Goal: Task Accomplishment & Management: Use online tool/utility

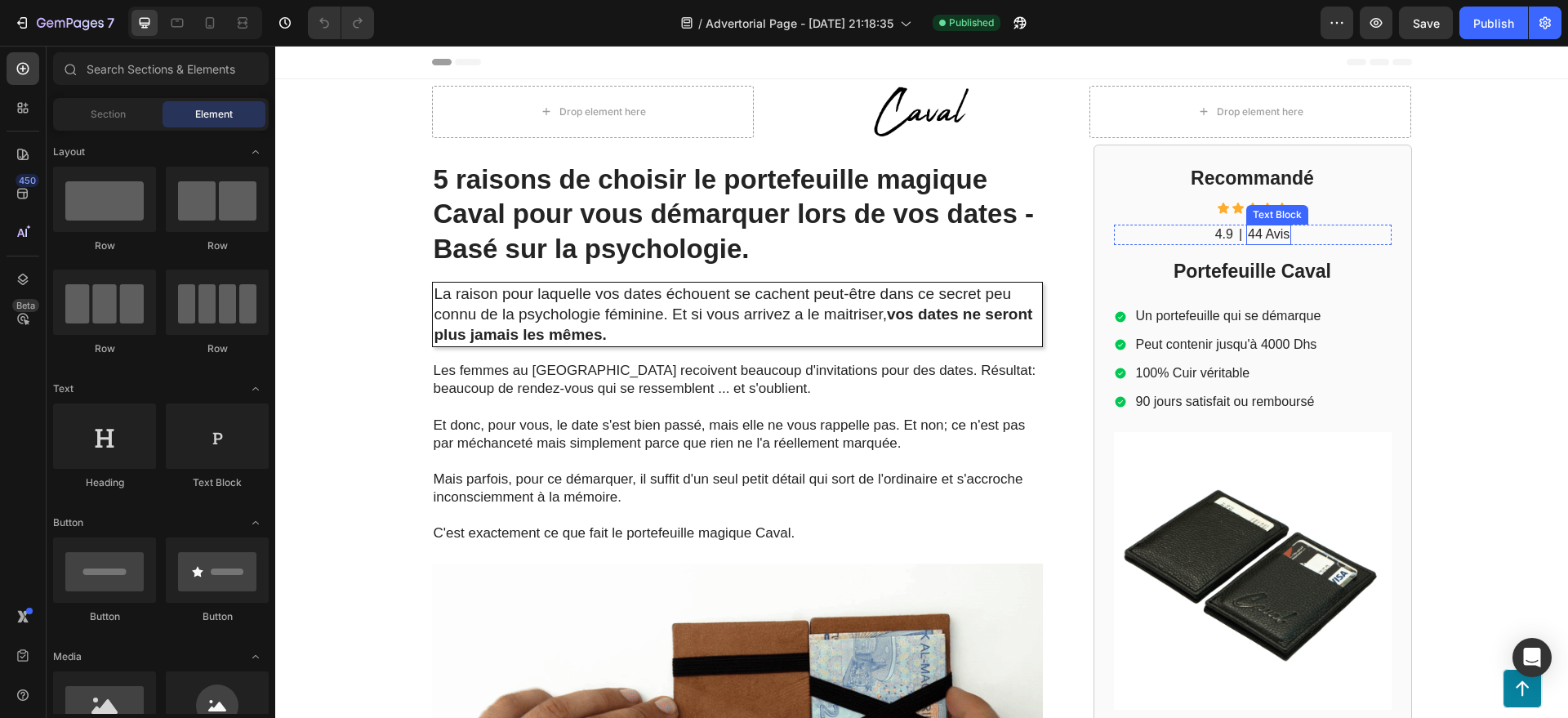
click at [1265, 234] on p "44 Avis" at bounding box center [1269, 235] width 42 height 17
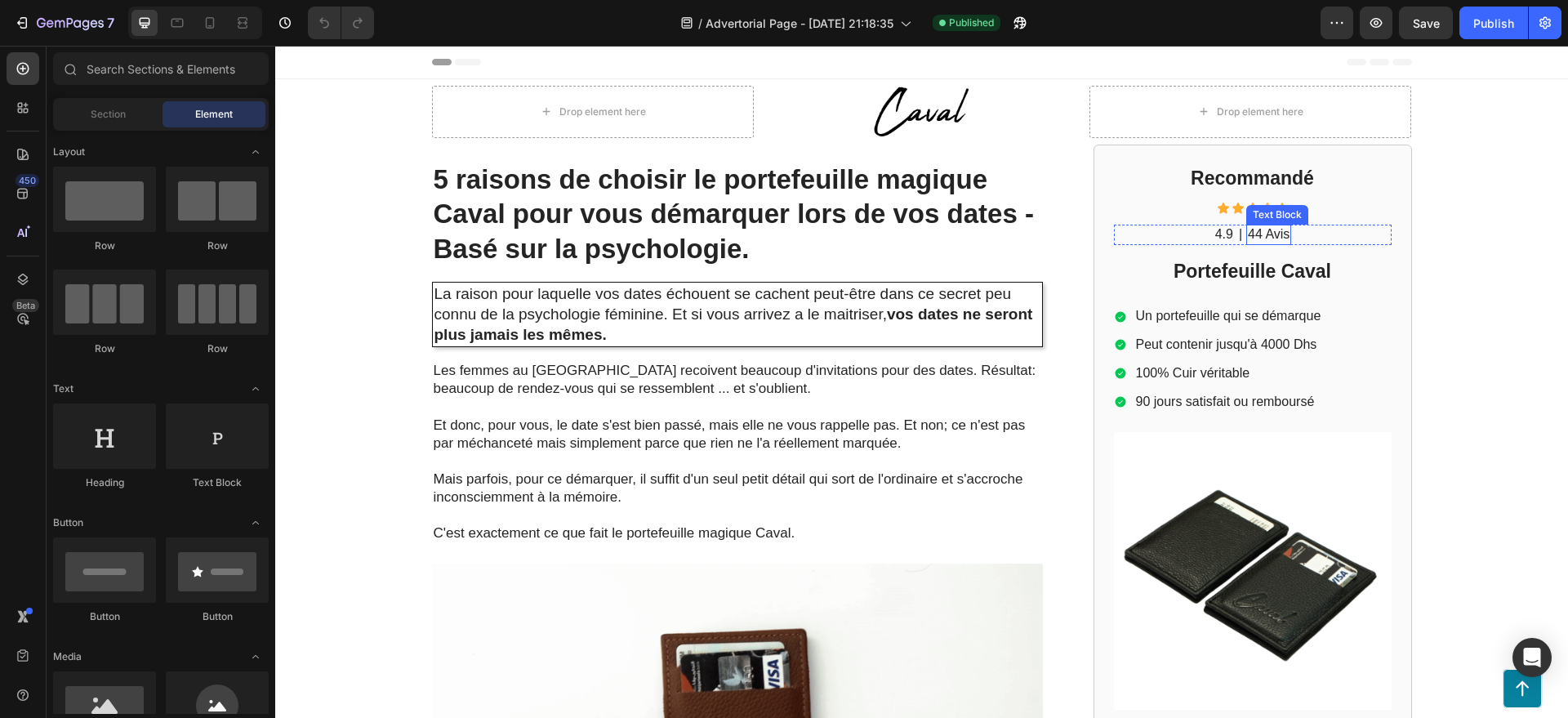
click at [1265, 234] on p "44 Avis" at bounding box center [1269, 235] width 42 height 17
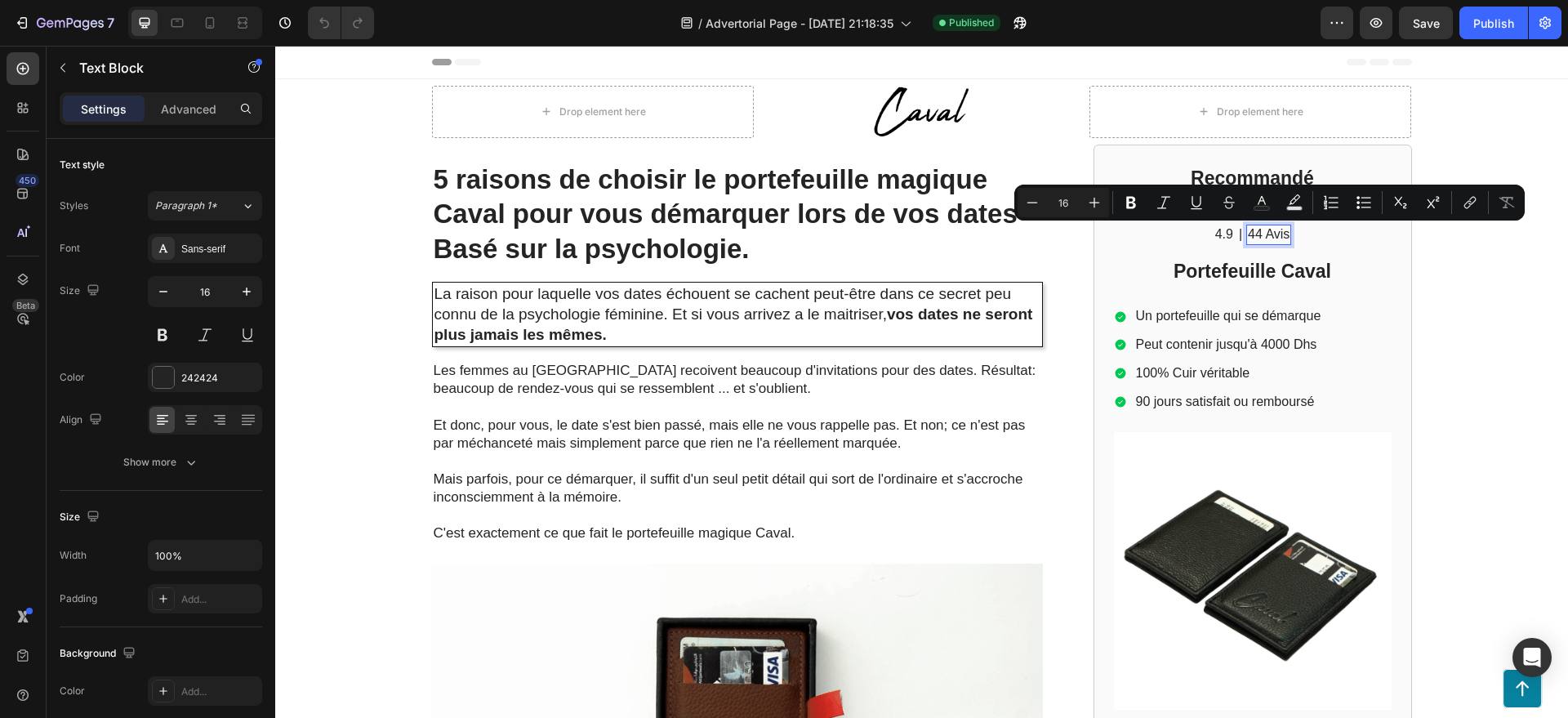
click at [1255, 236] on p "44 Avis" at bounding box center [1269, 235] width 42 height 17
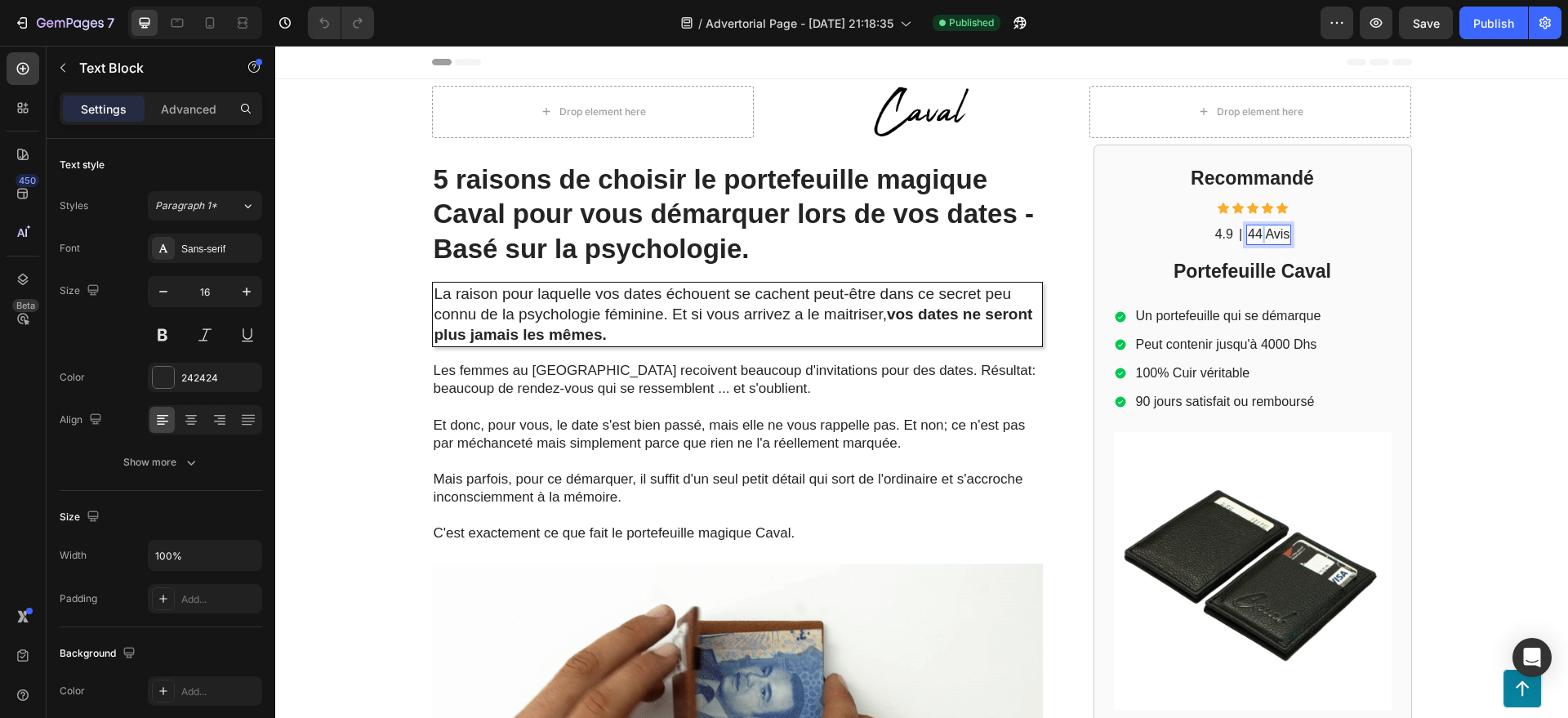
click at [1255, 236] on p "44 Avis" at bounding box center [1269, 235] width 42 height 17
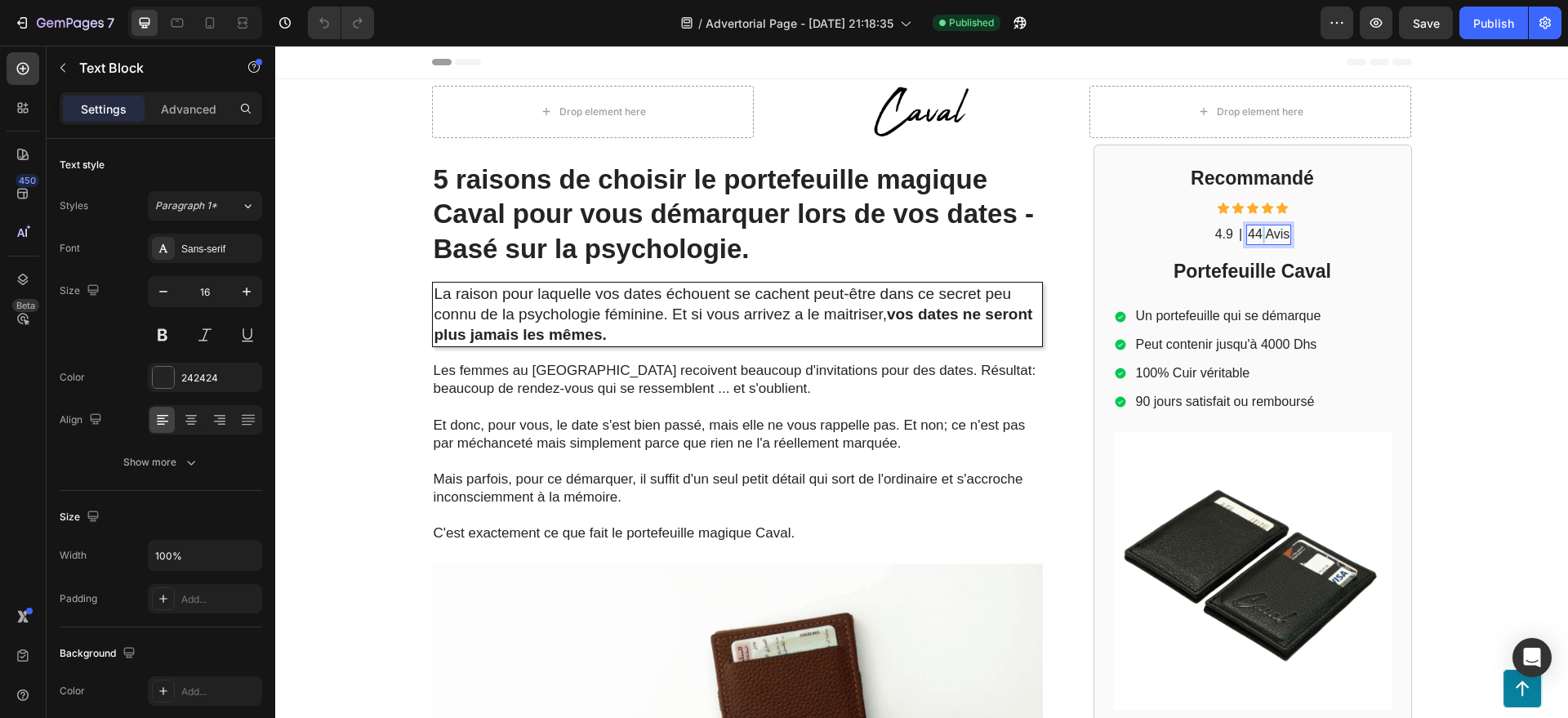
click at [1255, 236] on p "44 Avis" at bounding box center [1269, 235] width 42 height 17
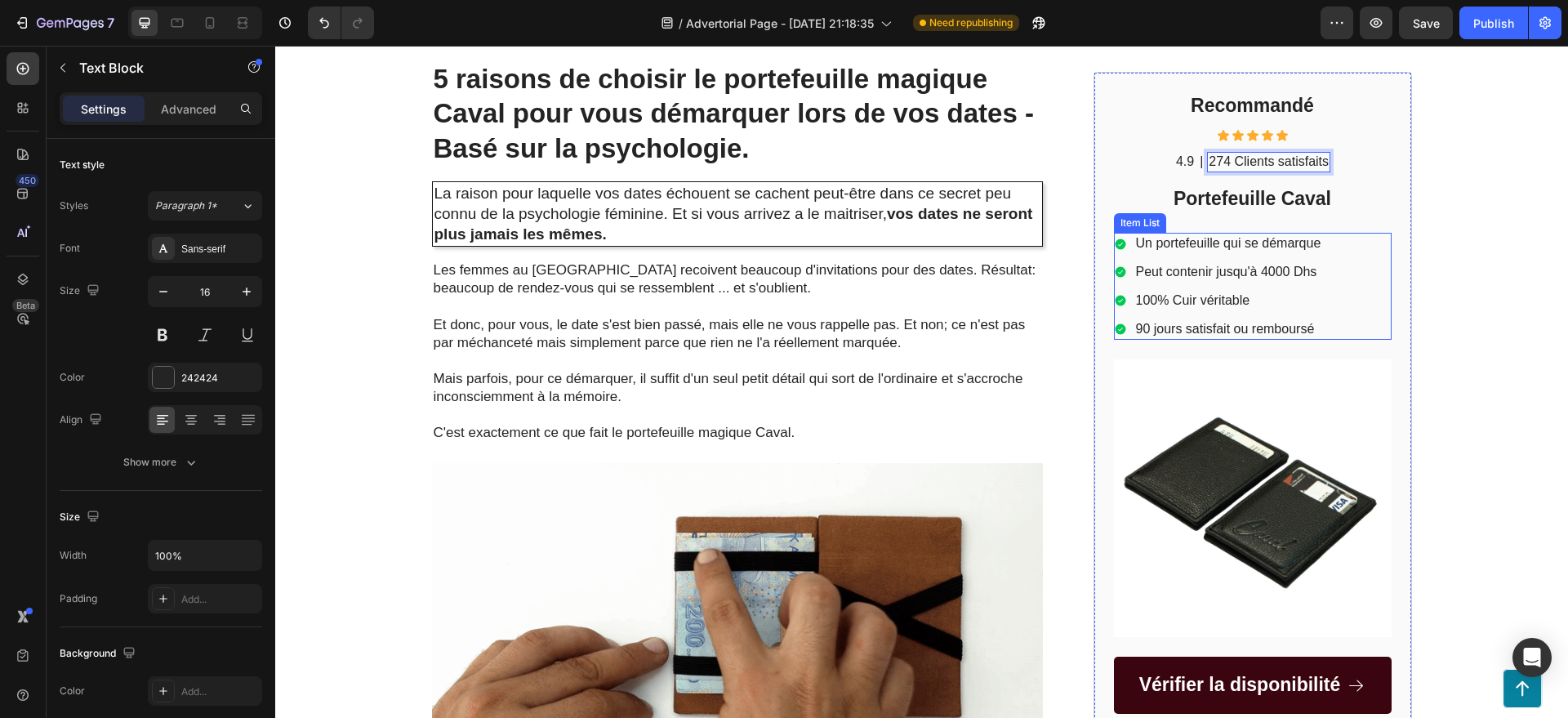
scroll to position [102, 0]
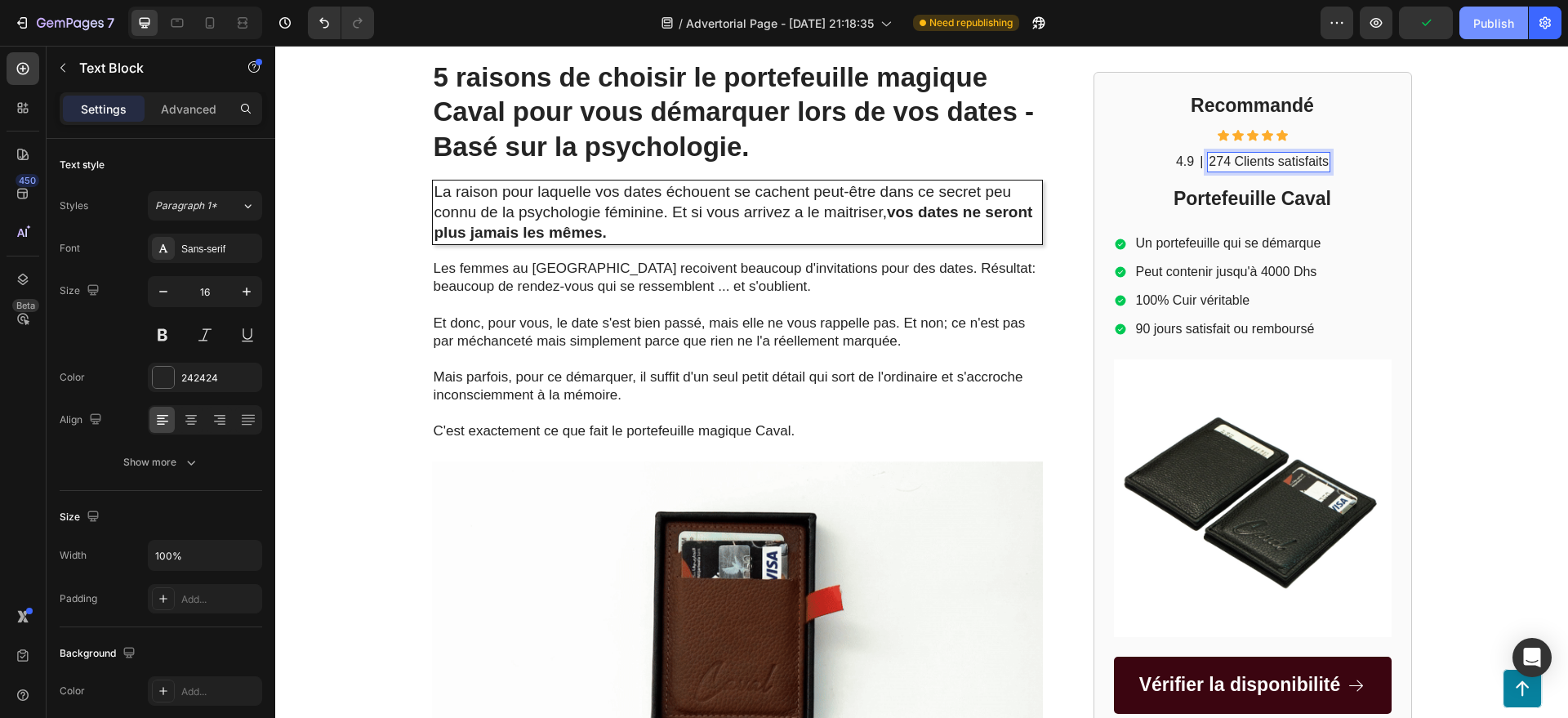
click at [1495, 27] on div "Publish" at bounding box center [1493, 23] width 41 height 17
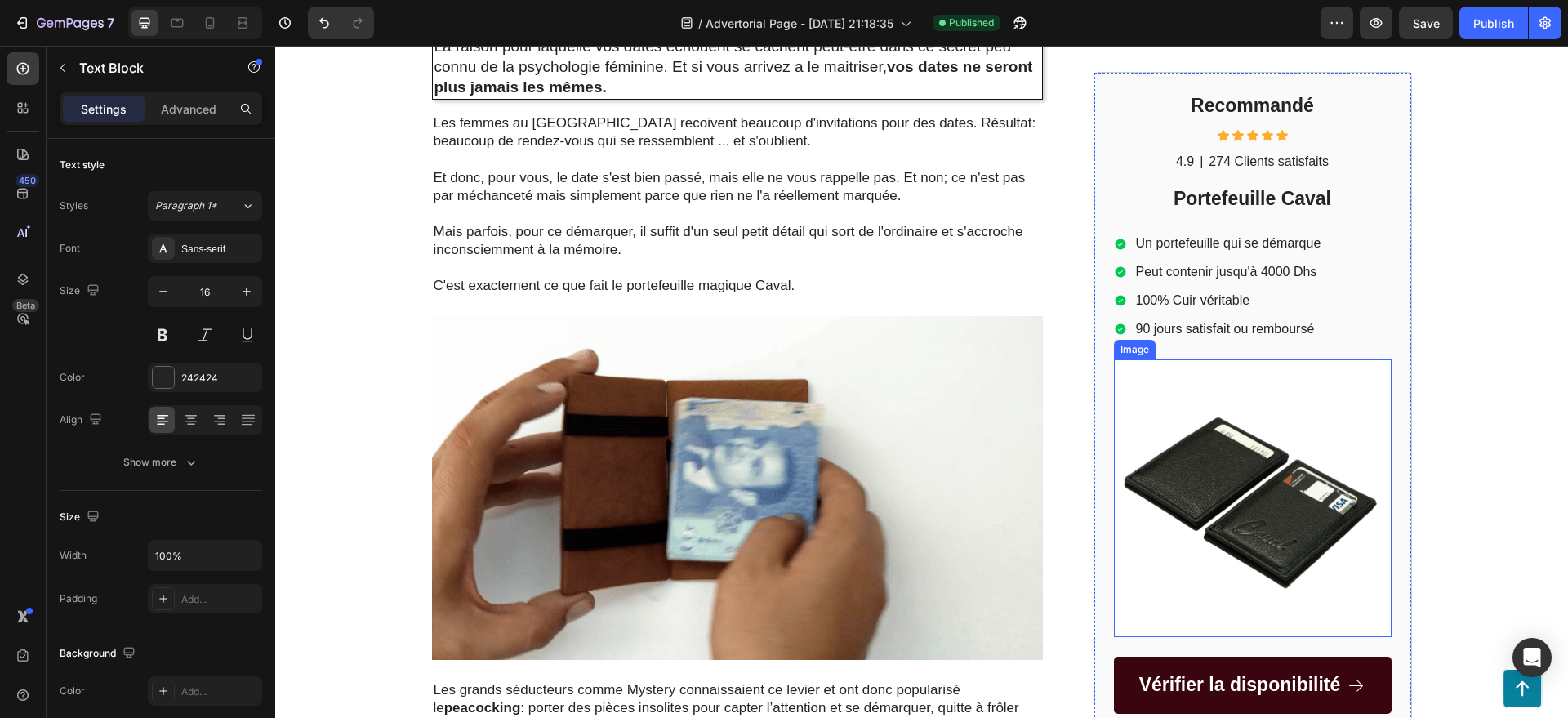
scroll to position [286, 0]
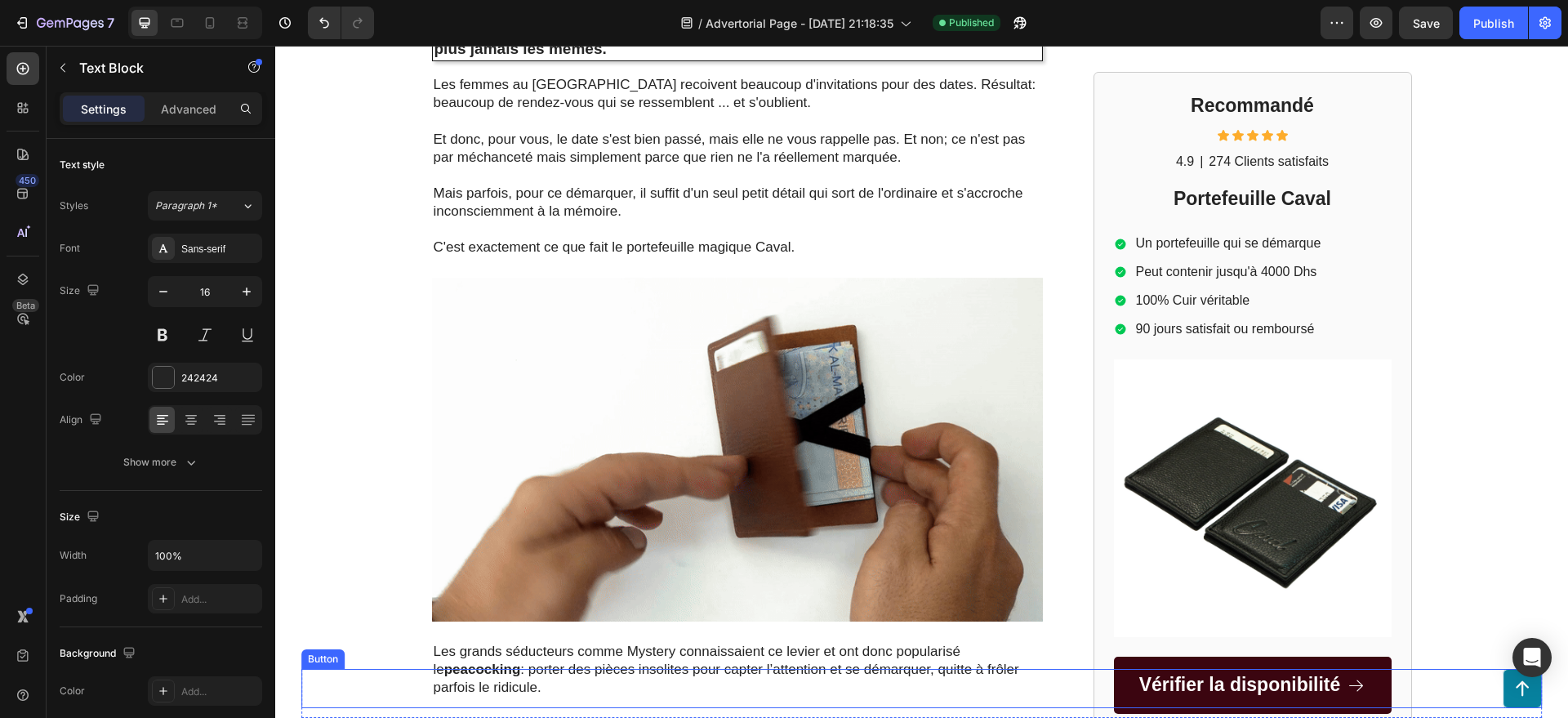
click at [1252, 703] on div "Button" at bounding box center [922, 688] width 1242 height 39
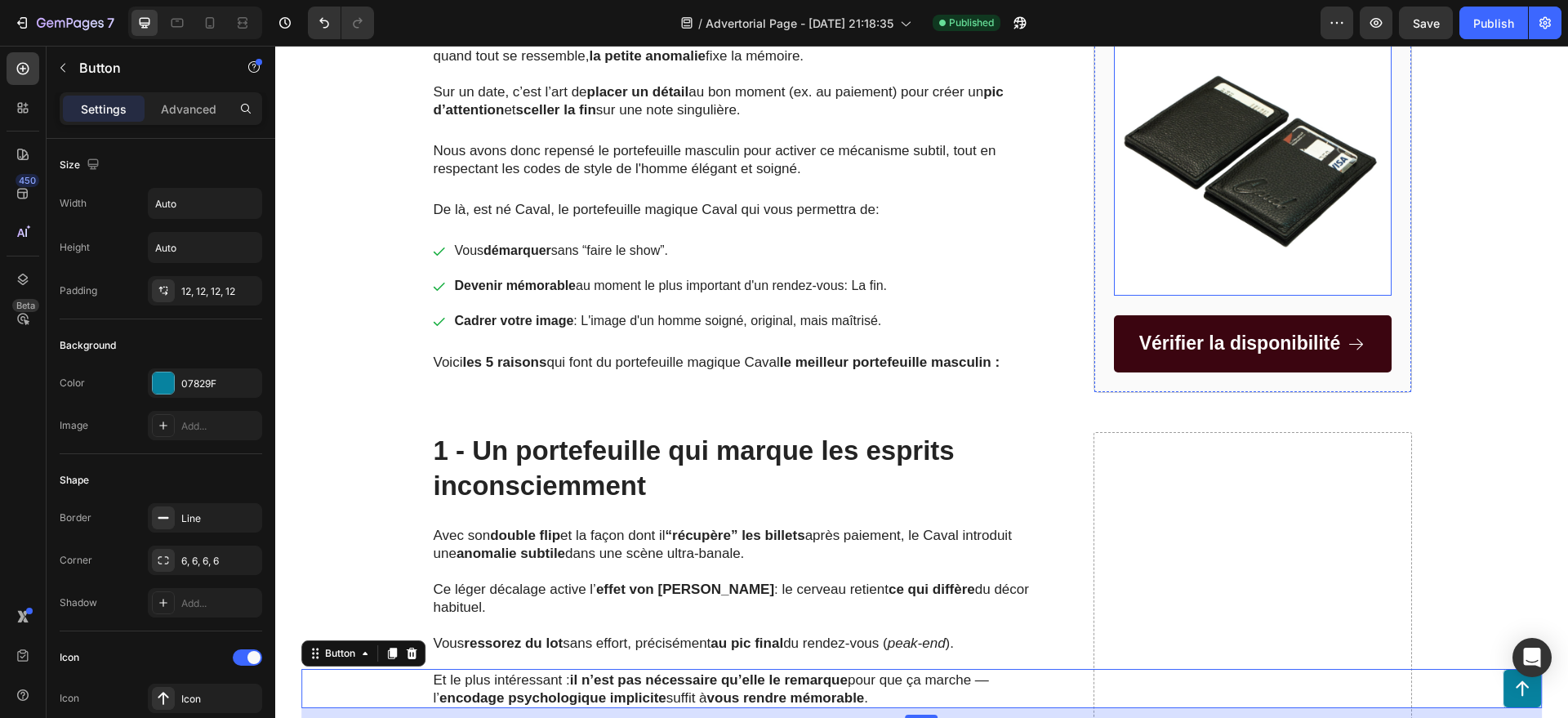
scroll to position [1049, 0]
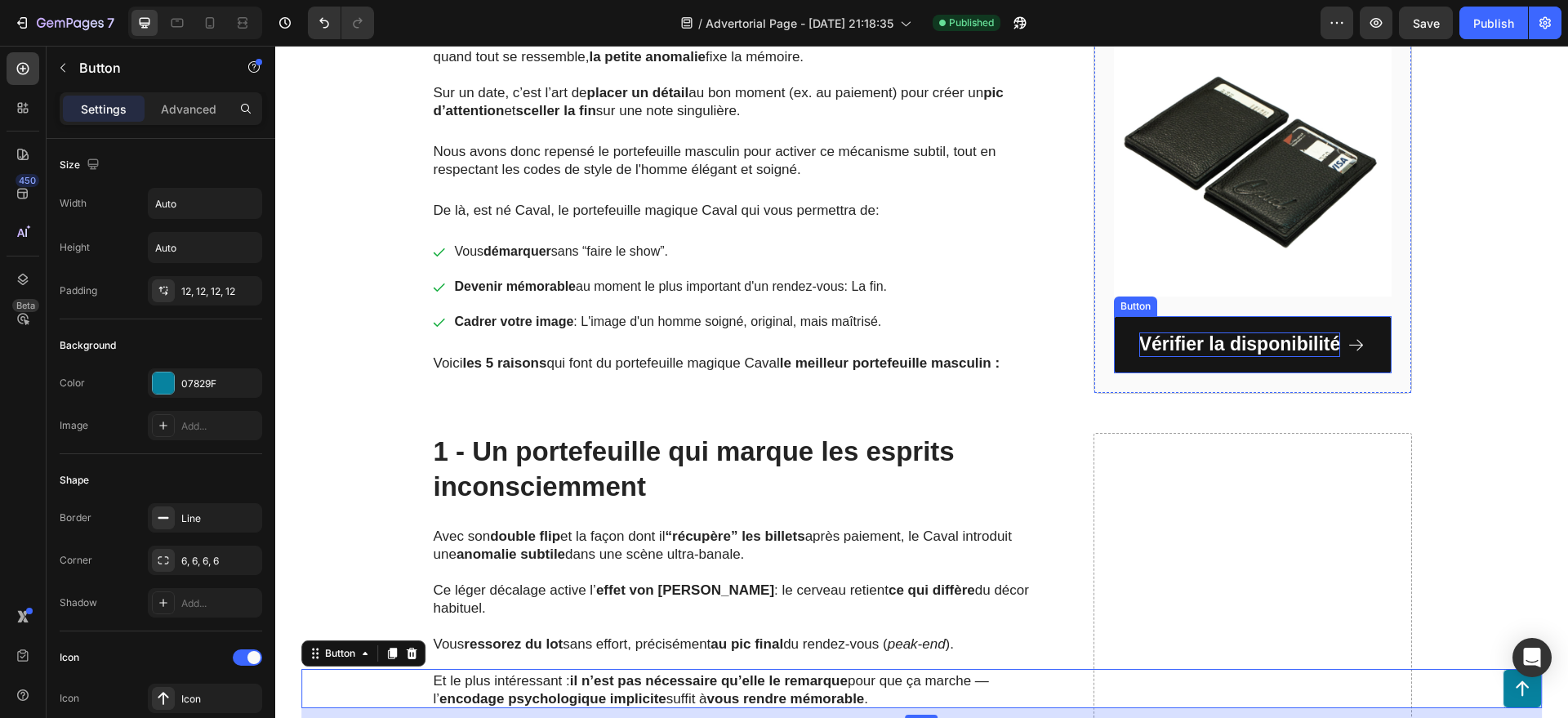
click at [1248, 352] on p "Vérifier la disponibilité" at bounding box center [1240, 345] width 201 height 24
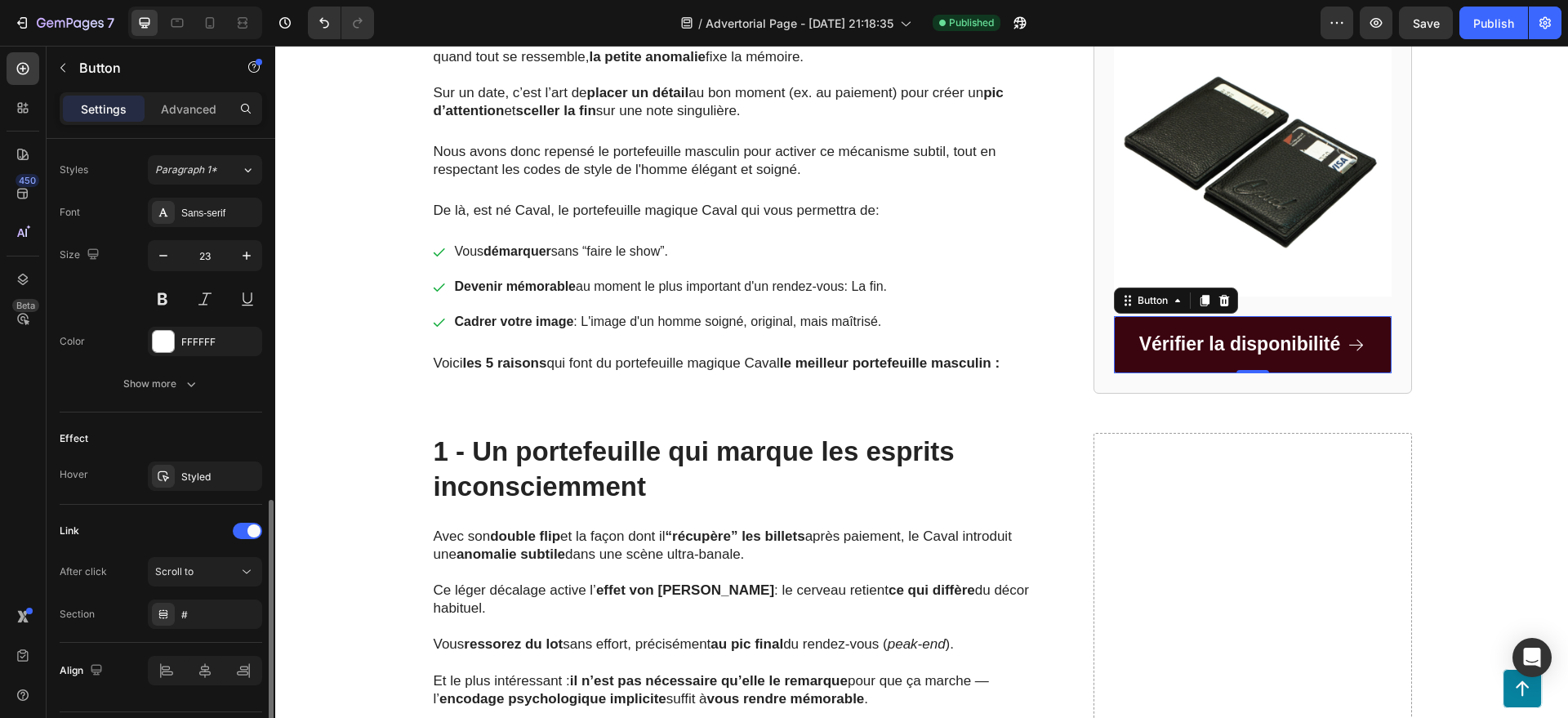
scroll to position [741, 0]
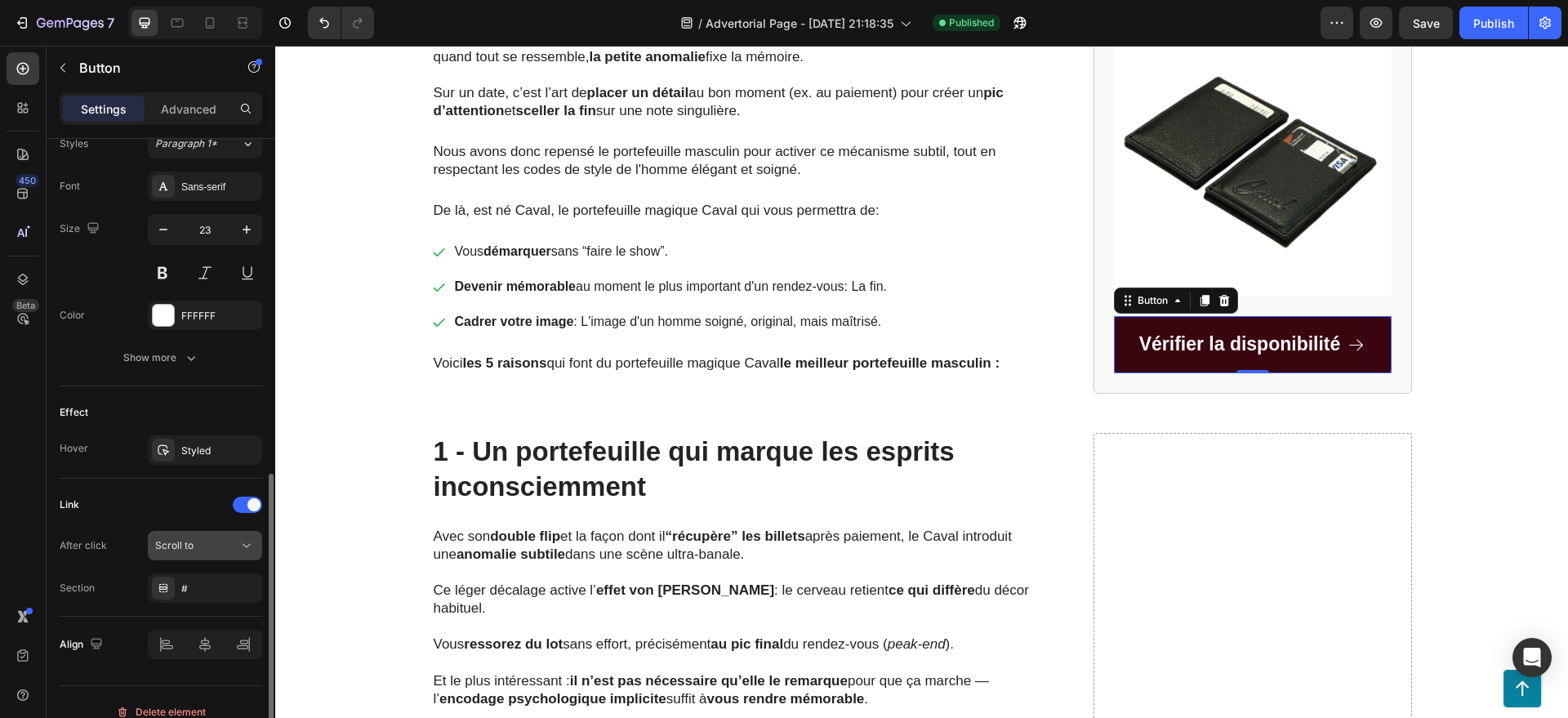
click at [219, 539] on div "Scroll to" at bounding box center [197, 545] width 83 height 15
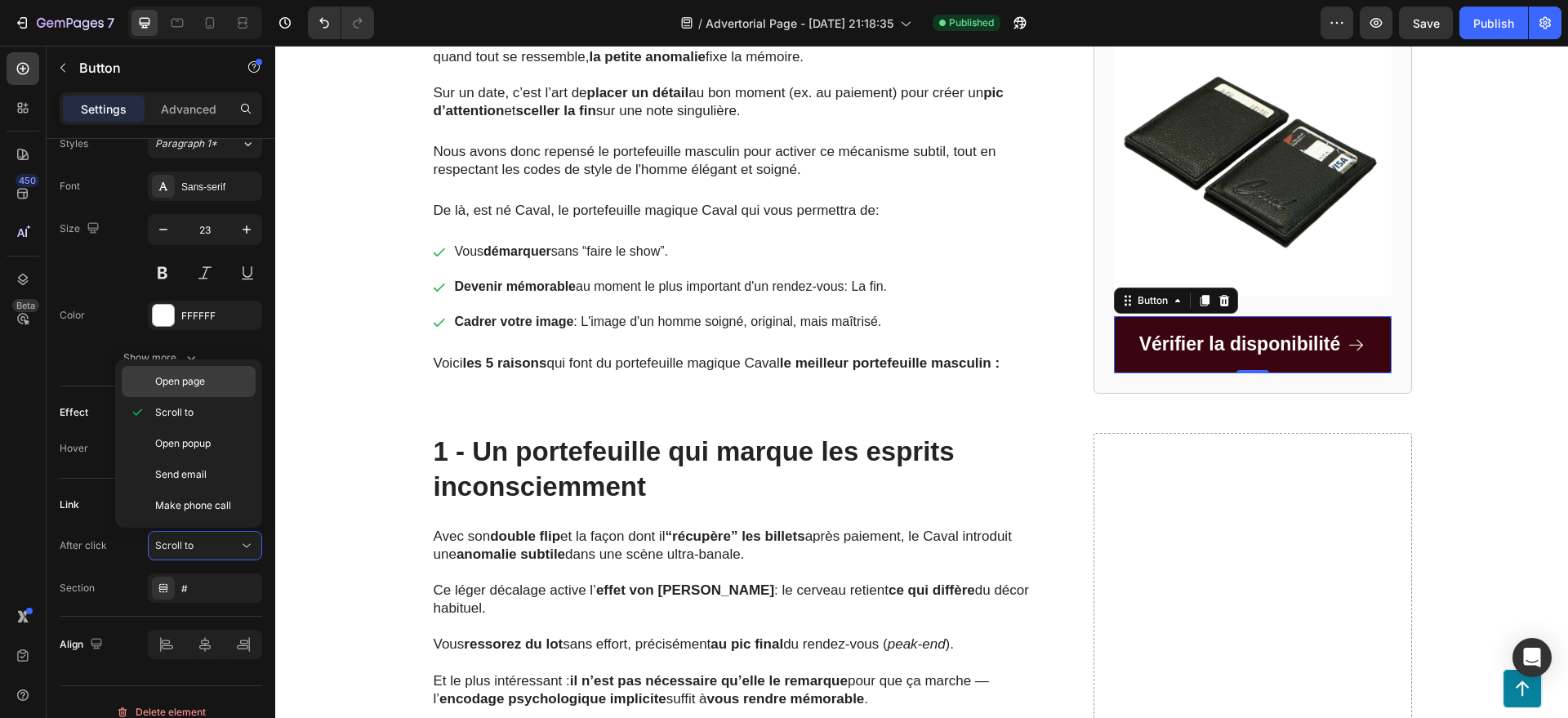
click at [181, 379] on span "Open page" at bounding box center [180, 381] width 49 height 15
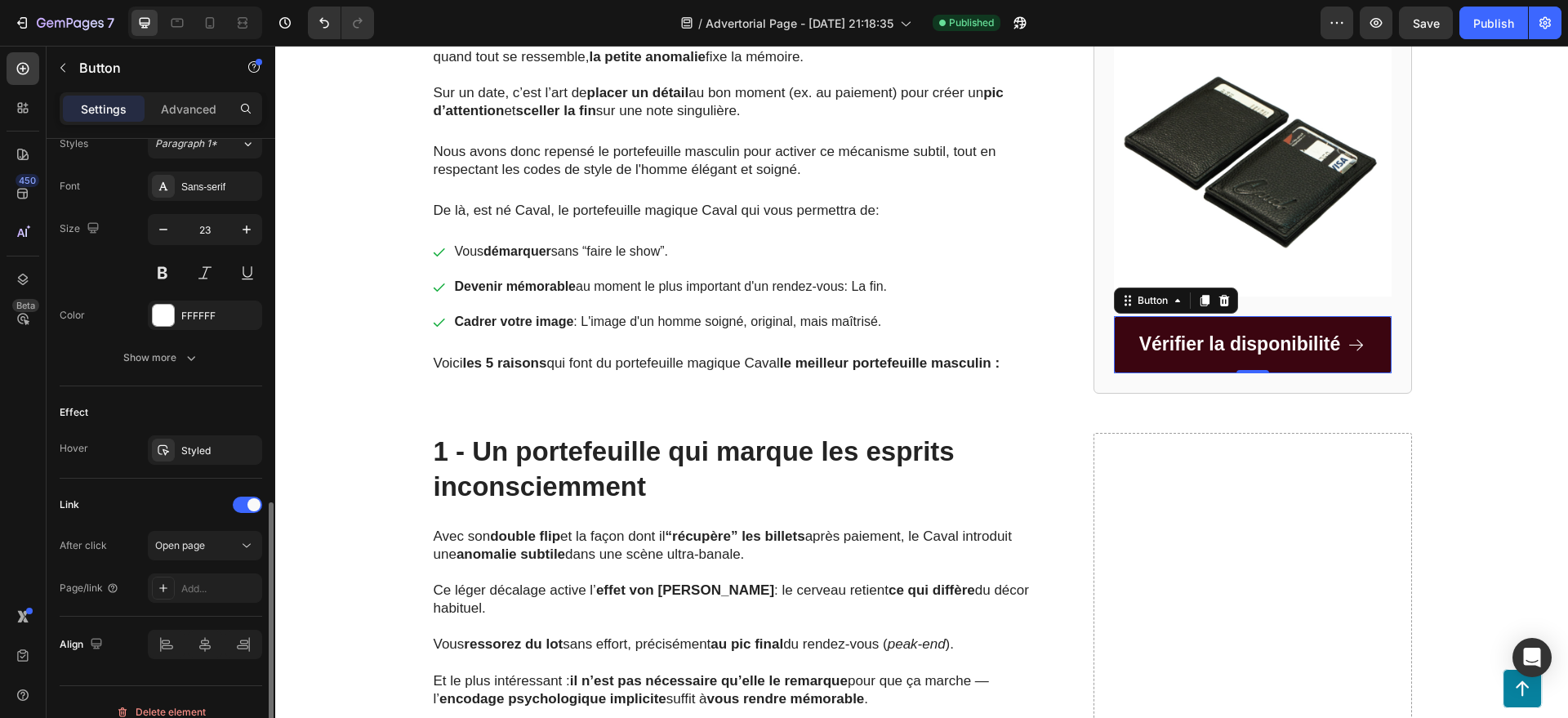
scroll to position [760, 0]
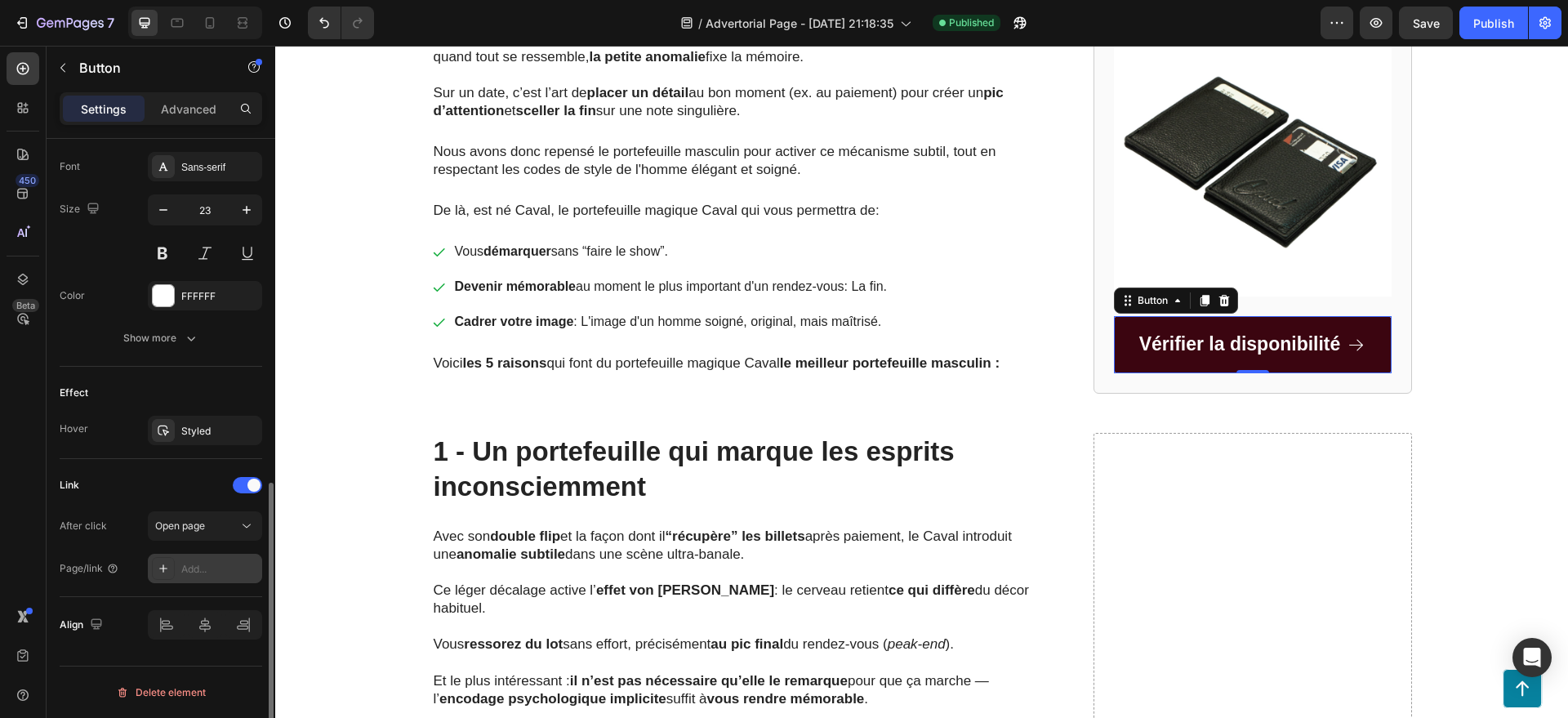
click at [192, 569] on div "Add..." at bounding box center [220, 570] width 76 height 15
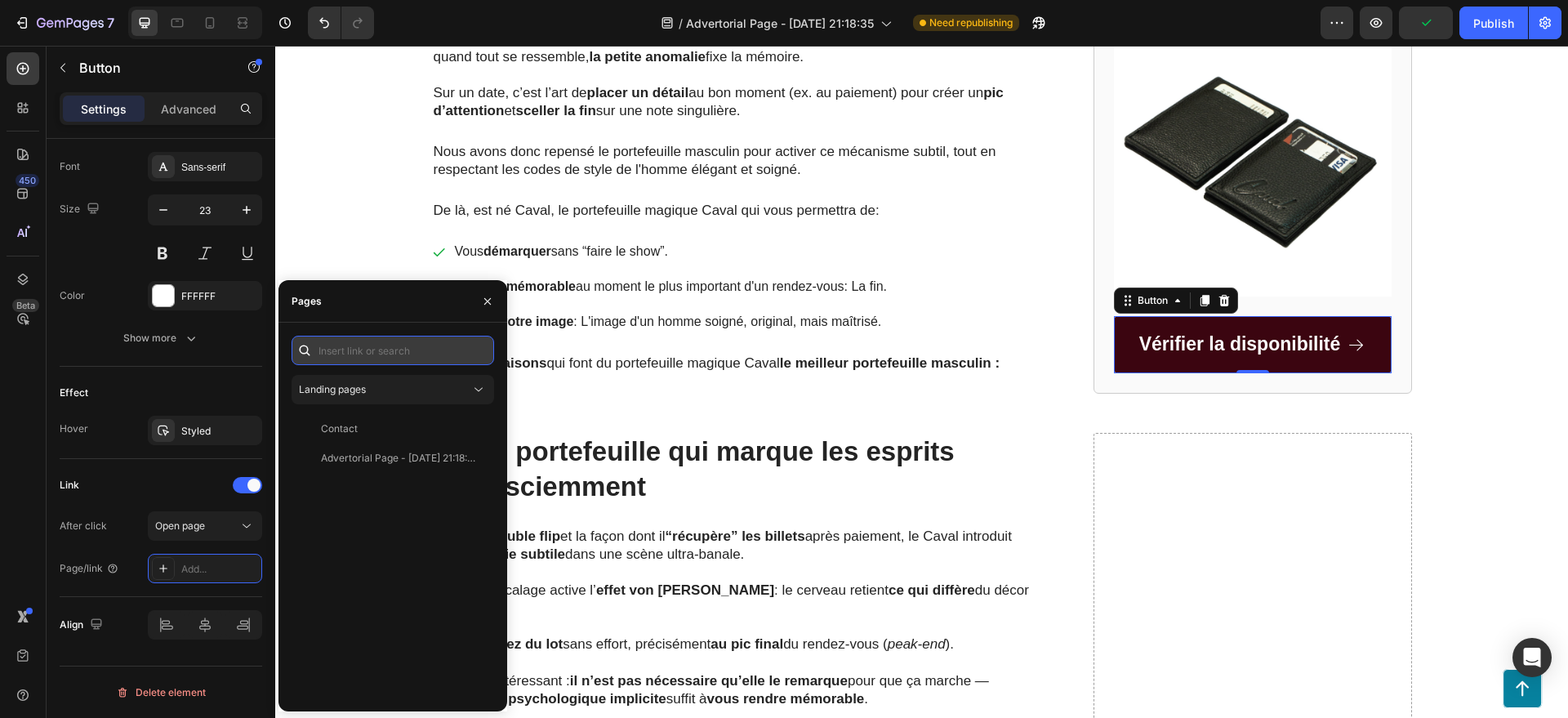
click at [374, 351] on input "text" at bounding box center [392, 351] width 202 height 30
paste input "[URL][DOMAIN_NAME]"
type input "[URL][DOMAIN_NAME]"
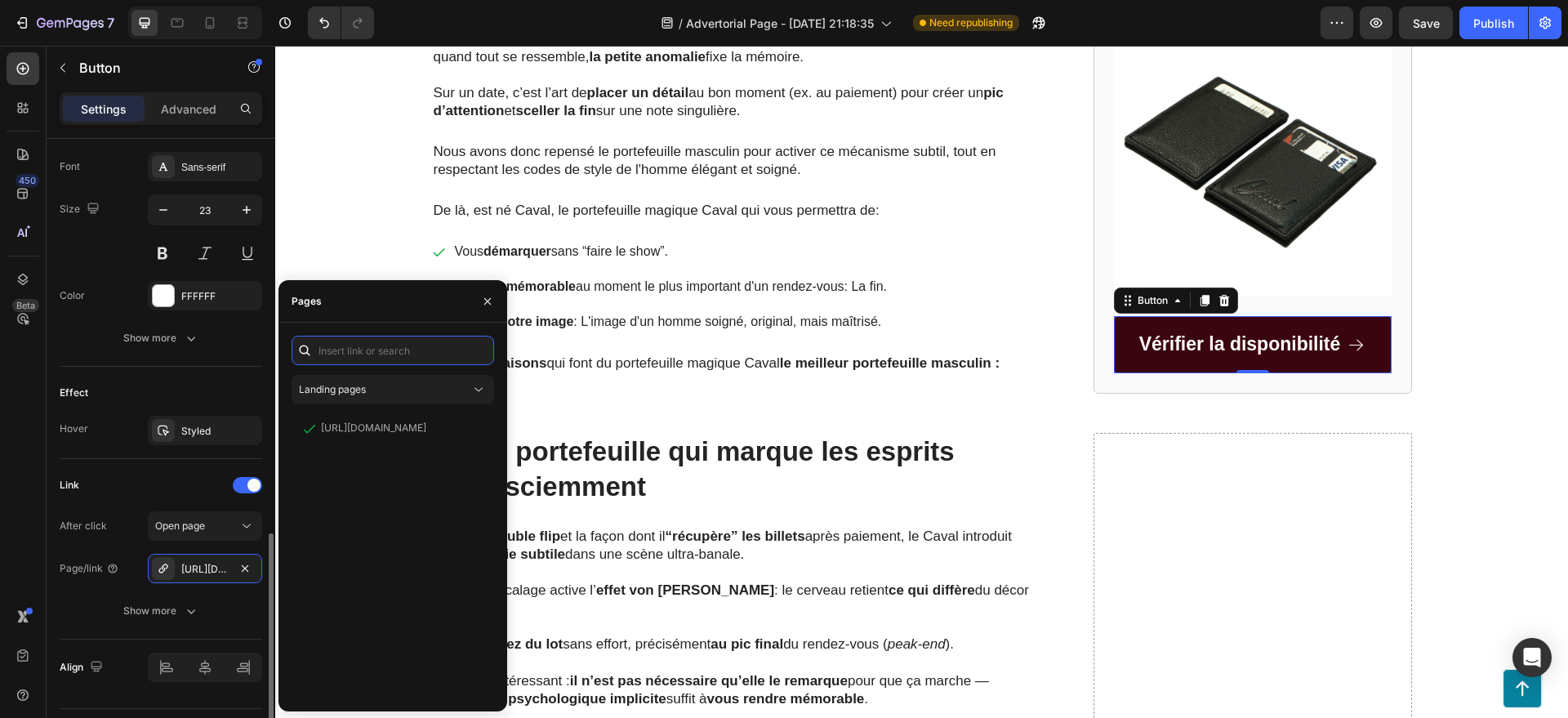
scroll to position [802, 0]
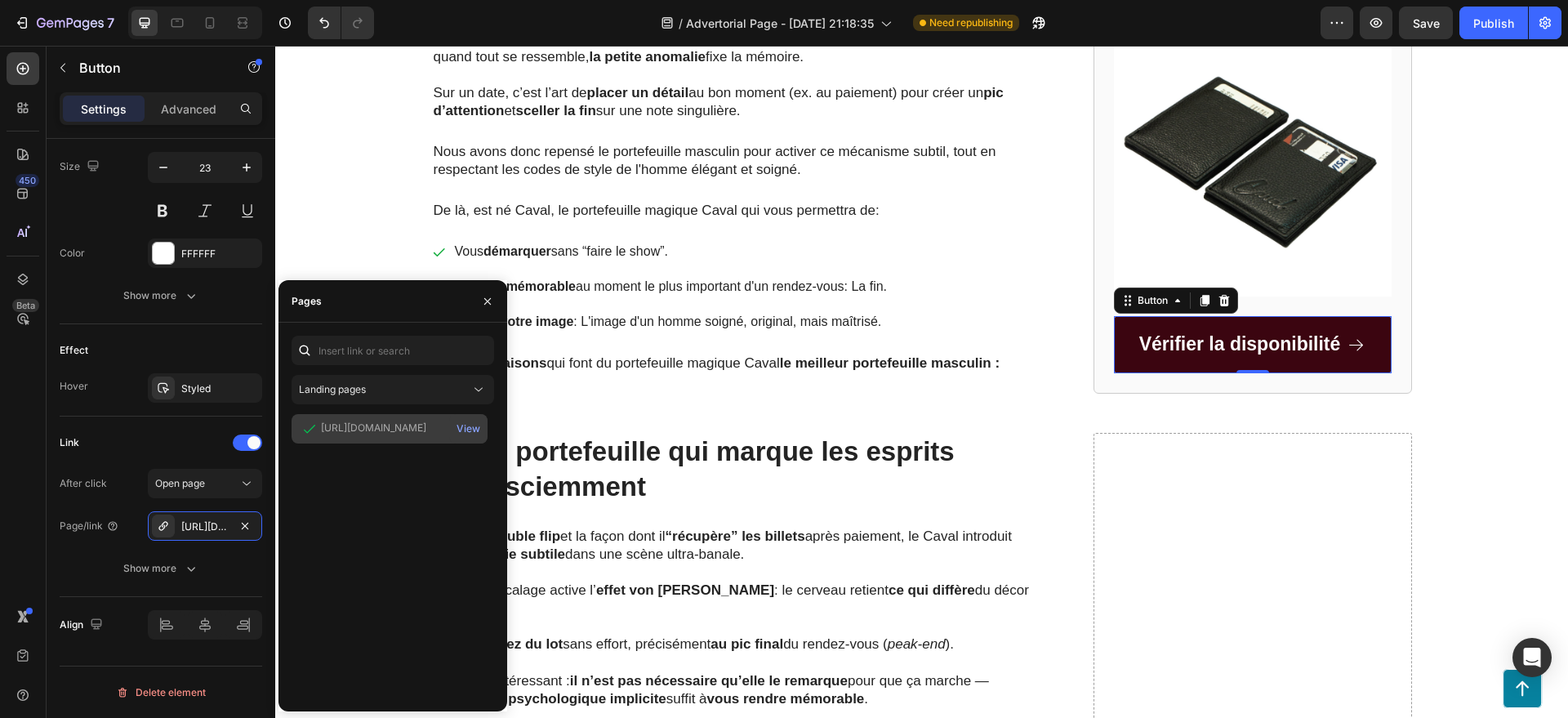
click at [381, 428] on div "[URL][DOMAIN_NAME]" at bounding box center [373, 428] width 105 height 15
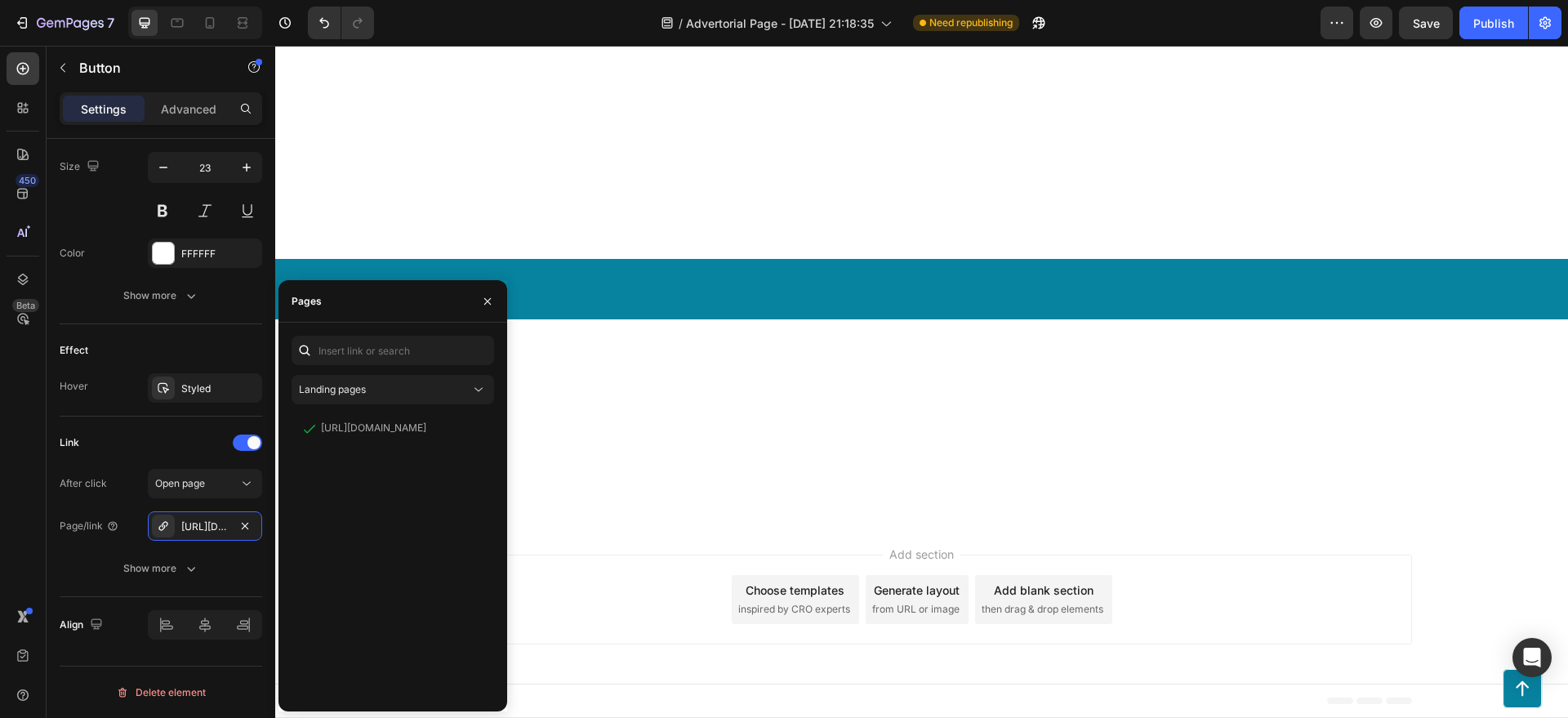
scroll to position [4399, 0]
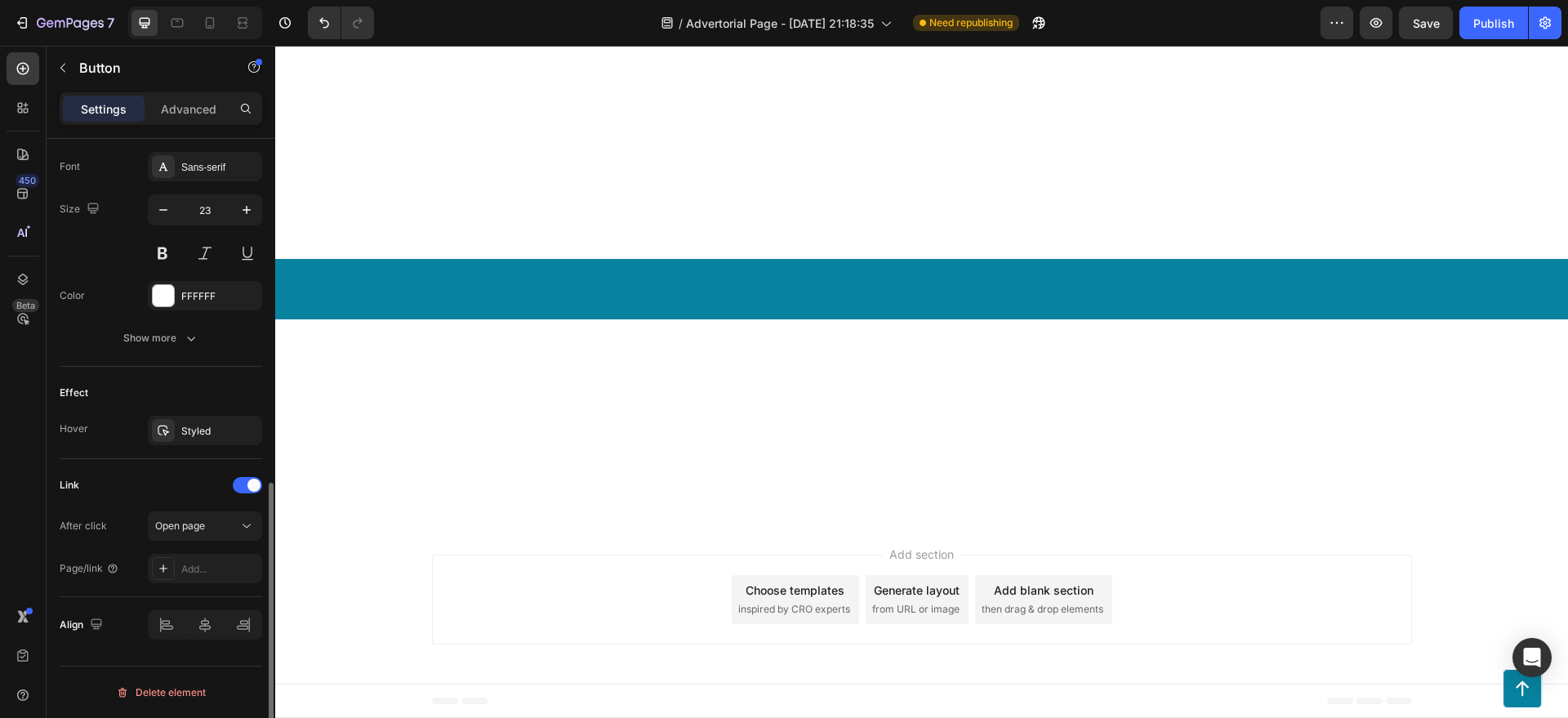
scroll to position [760, 0]
click at [205, 531] on span "Open page" at bounding box center [180, 526] width 49 height 12
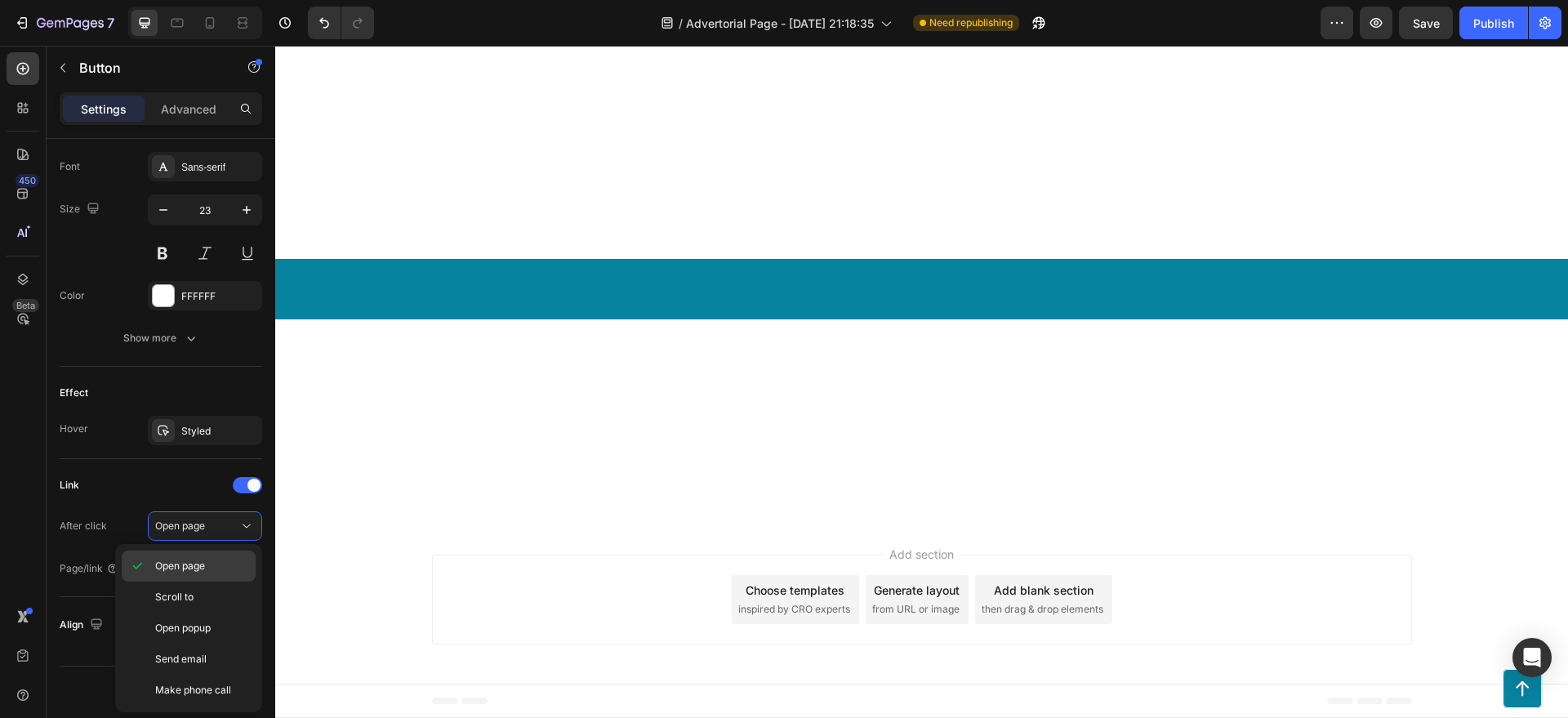
click at [192, 553] on div "Open page" at bounding box center [188, 566] width 134 height 31
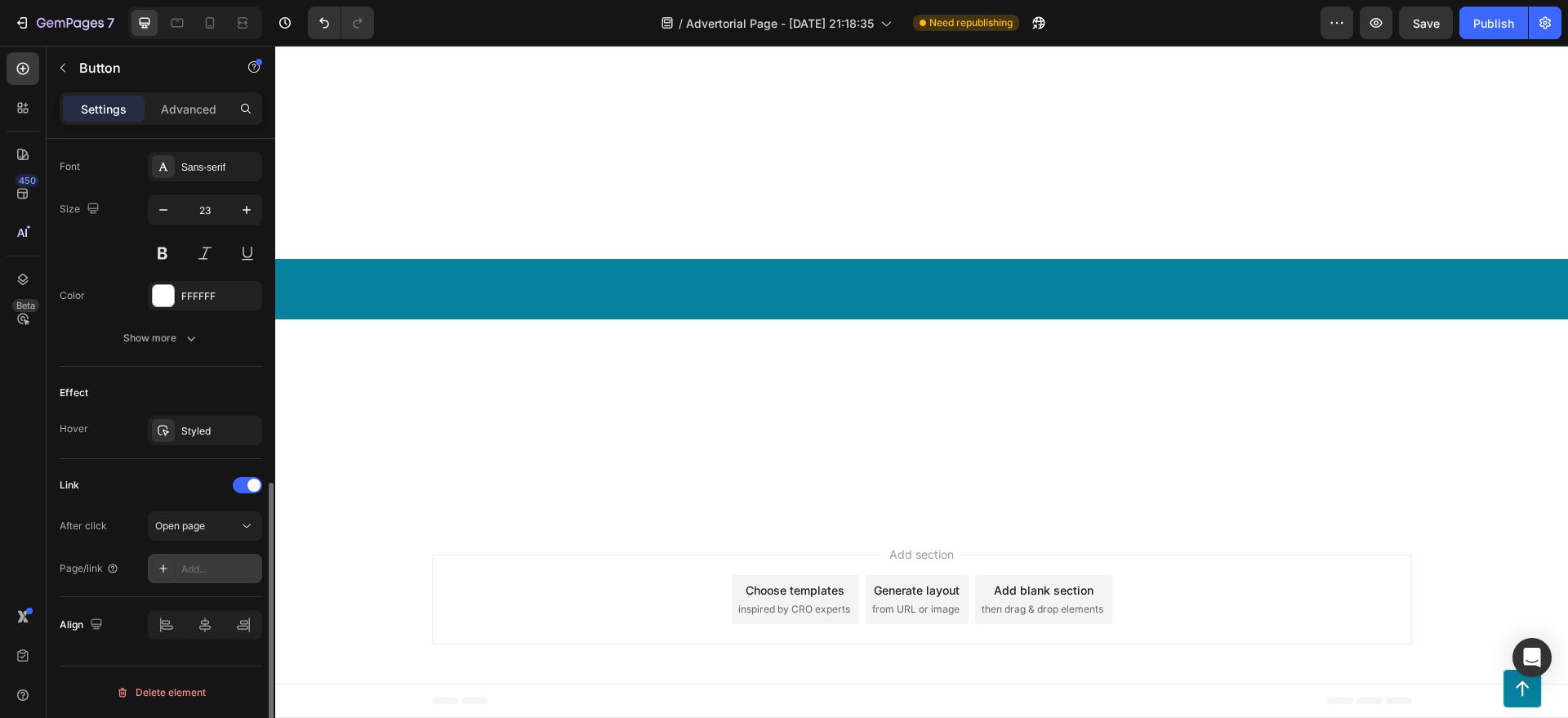
click at [197, 570] on div "Add..." at bounding box center [220, 570] width 76 height 15
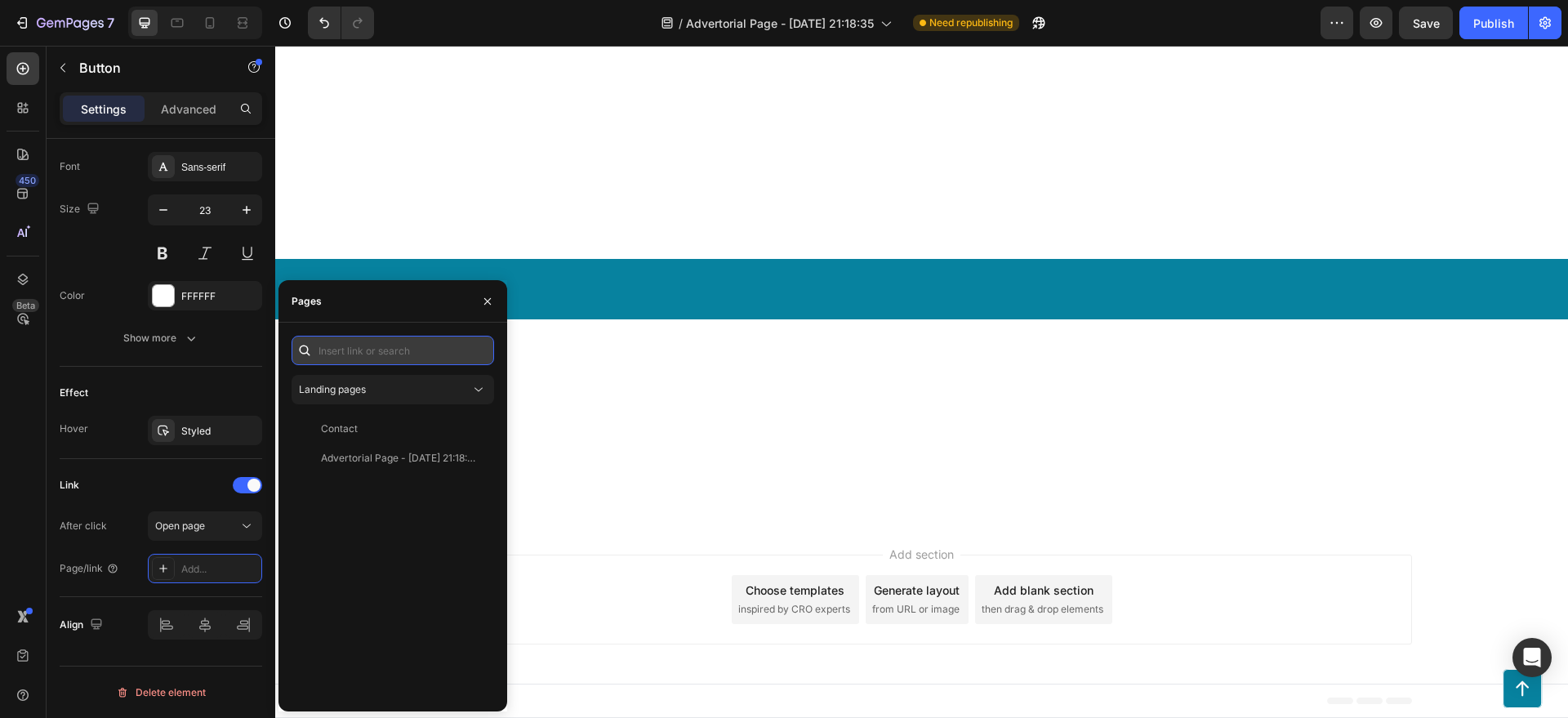
click at [338, 356] on input "text" at bounding box center [392, 351] width 202 height 30
paste input "[URL][DOMAIN_NAME]"
type input "[URL][DOMAIN_NAME]"
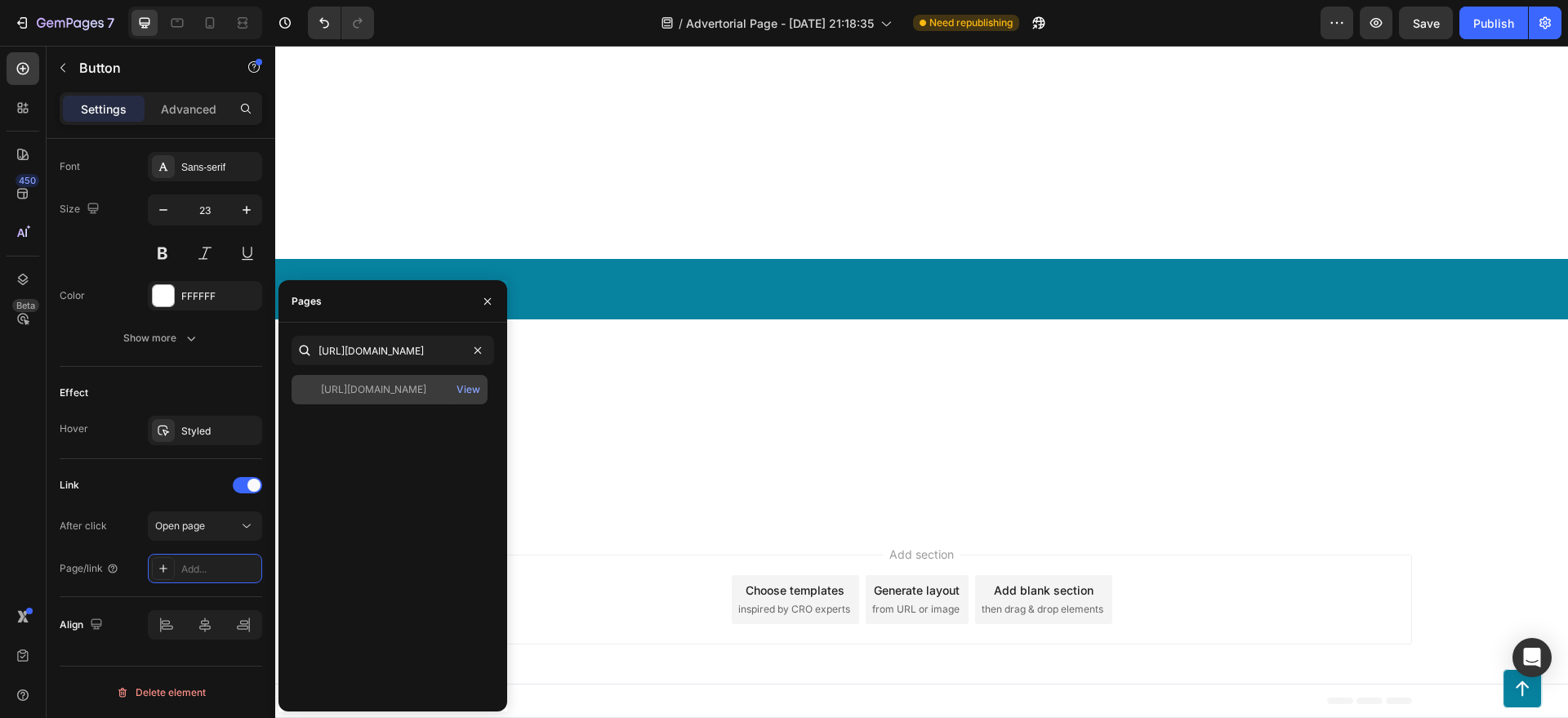
scroll to position [0, 0]
click at [384, 377] on div "[URL][DOMAIN_NAME] View" at bounding box center [390, 390] width 196 height 30
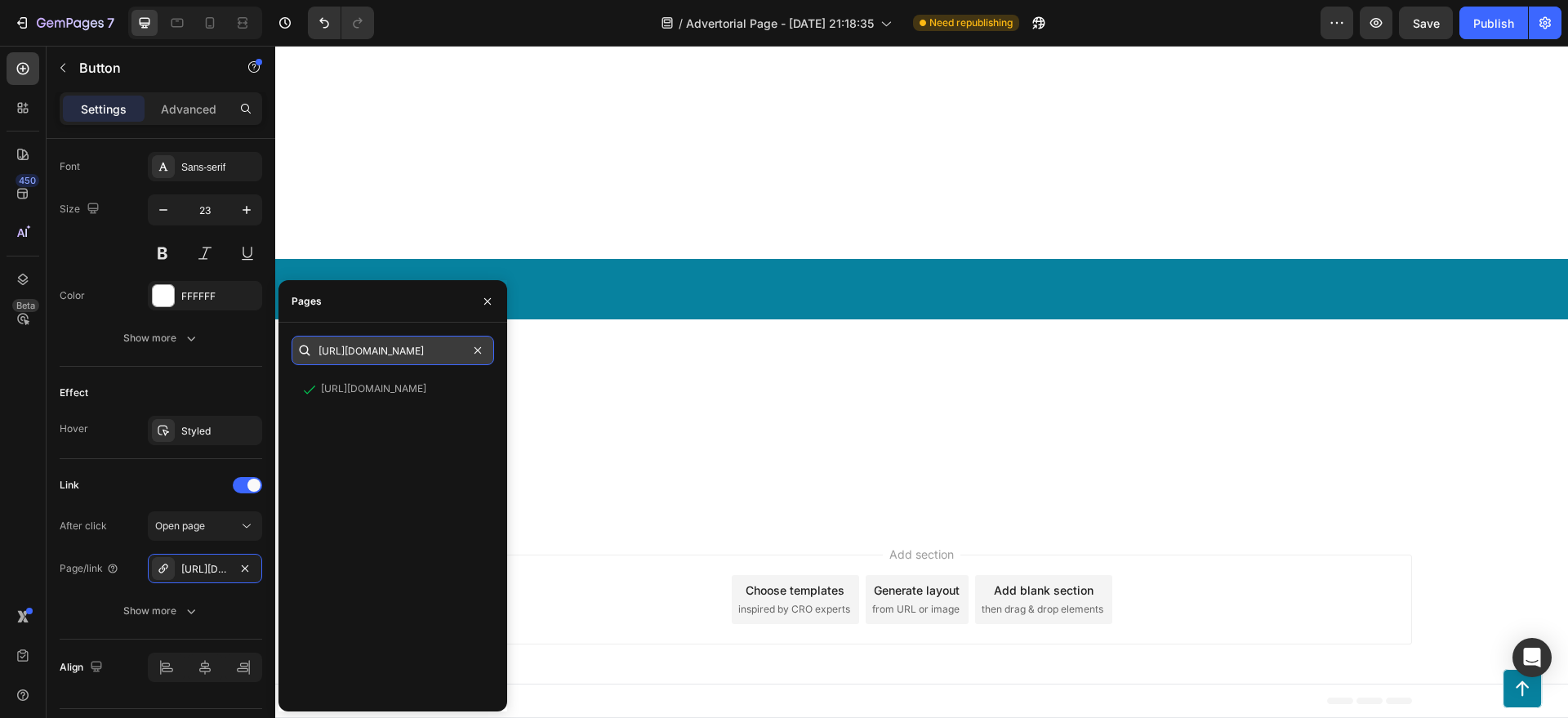
click at [423, 345] on input "[URL][DOMAIN_NAME]" at bounding box center [392, 351] width 202 height 30
click at [435, 352] on input "[URL][DOMAIN_NAME]" at bounding box center [392, 351] width 202 height 30
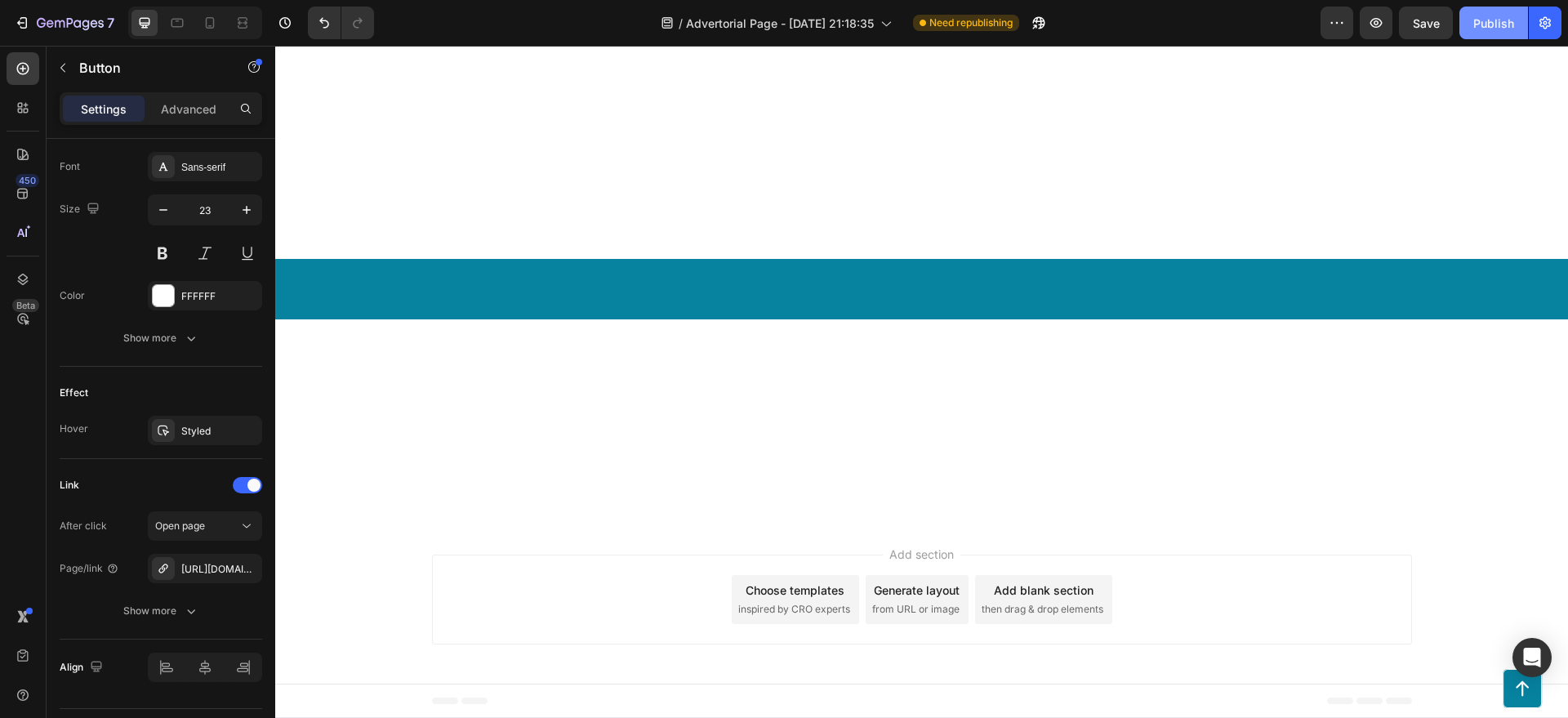
click at [1474, 11] on button "Publish" at bounding box center [1493, 23] width 69 height 33
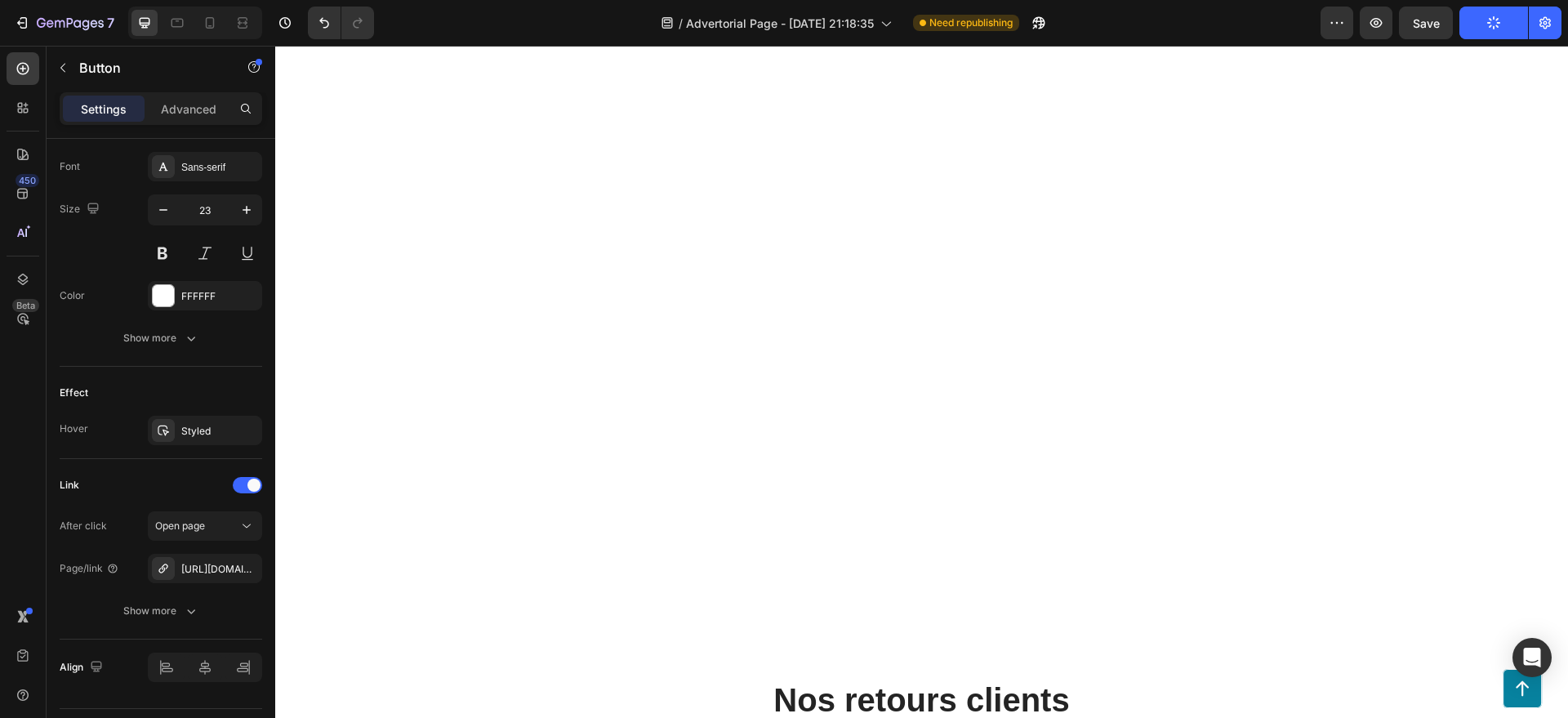
scroll to position [5415, 0]
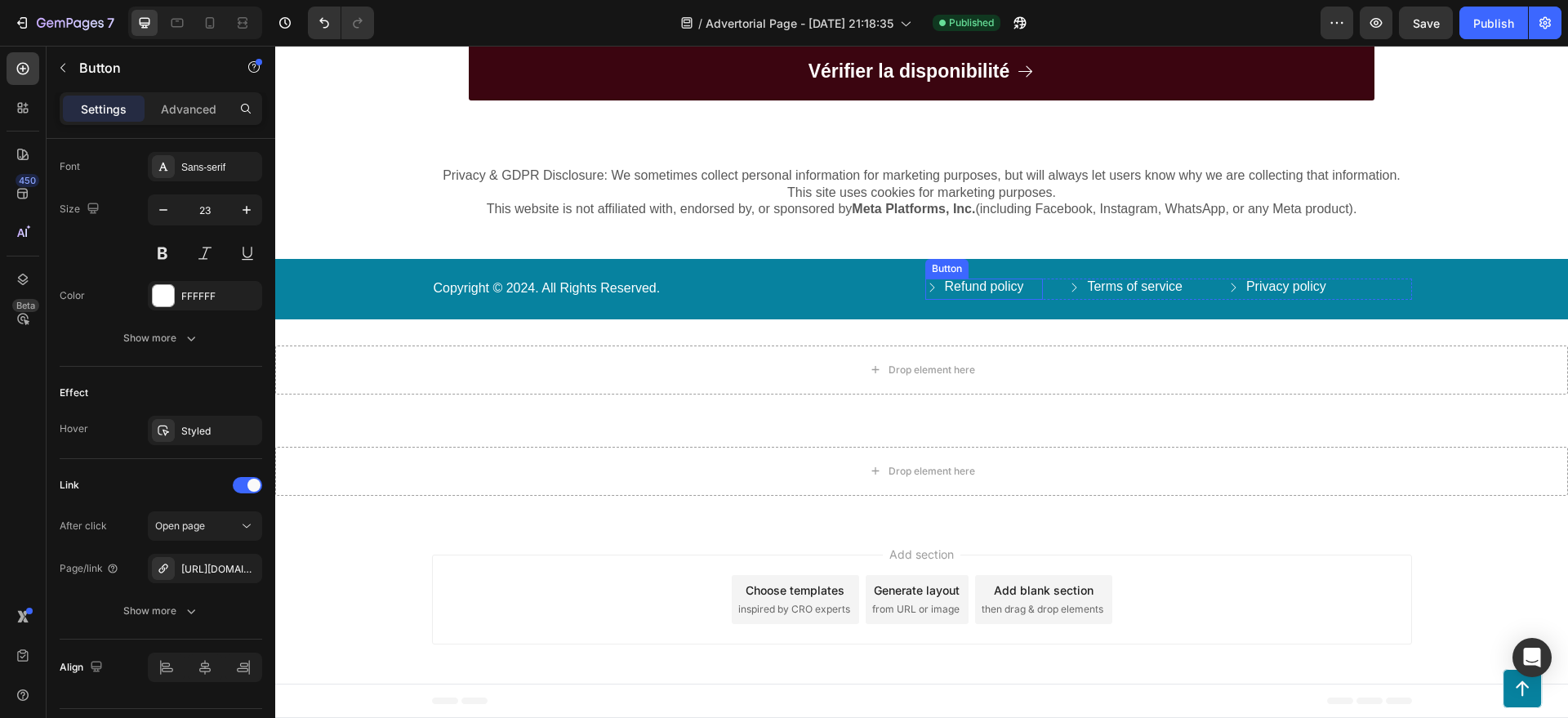
click at [988, 296] on div "Refund policy Button" at bounding box center [984, 289] width 118 height 21
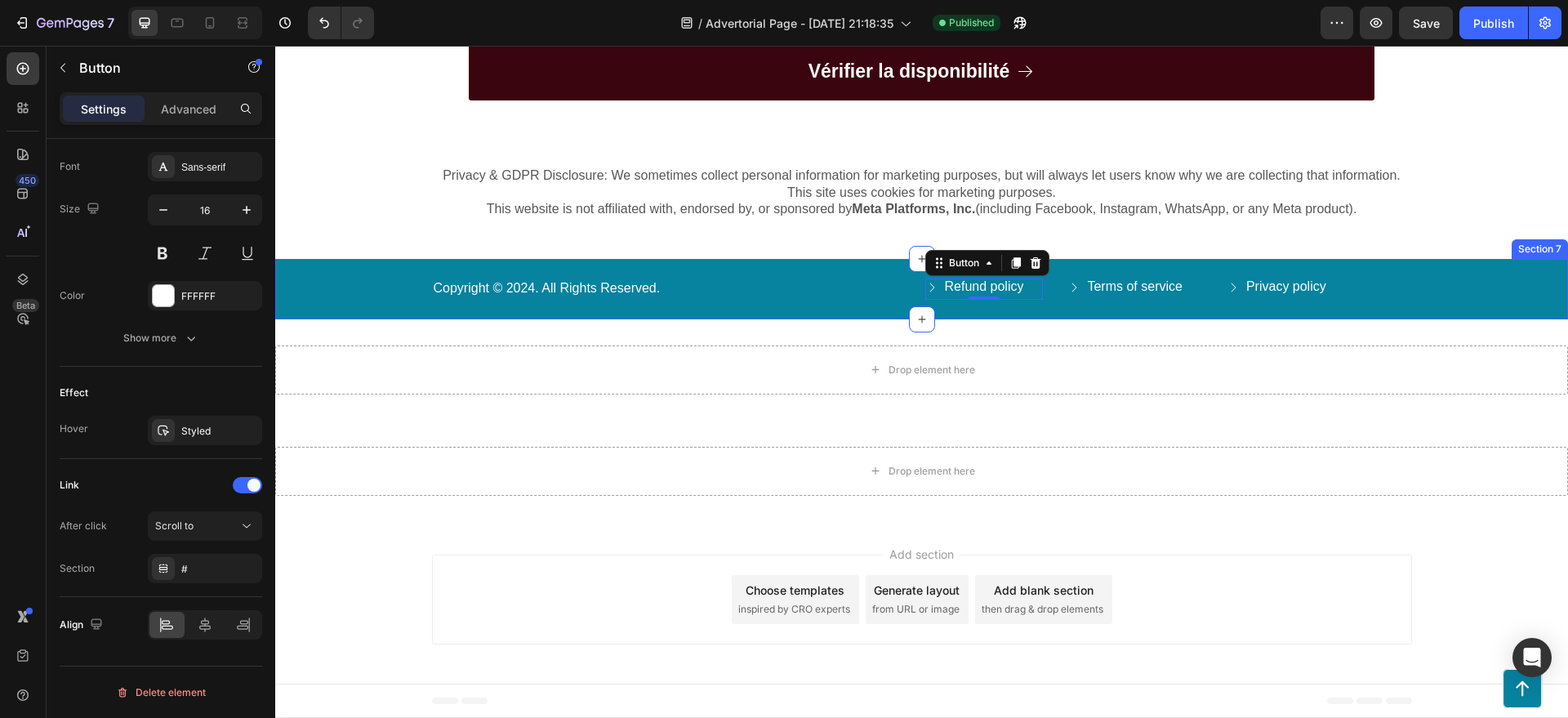
click at [893, 272] on div "Copyright © 2024. All Rights Reserved. Text Block Refund policy Button 0 Terms …" at bounding box center [922, 288] width 1293 height 60
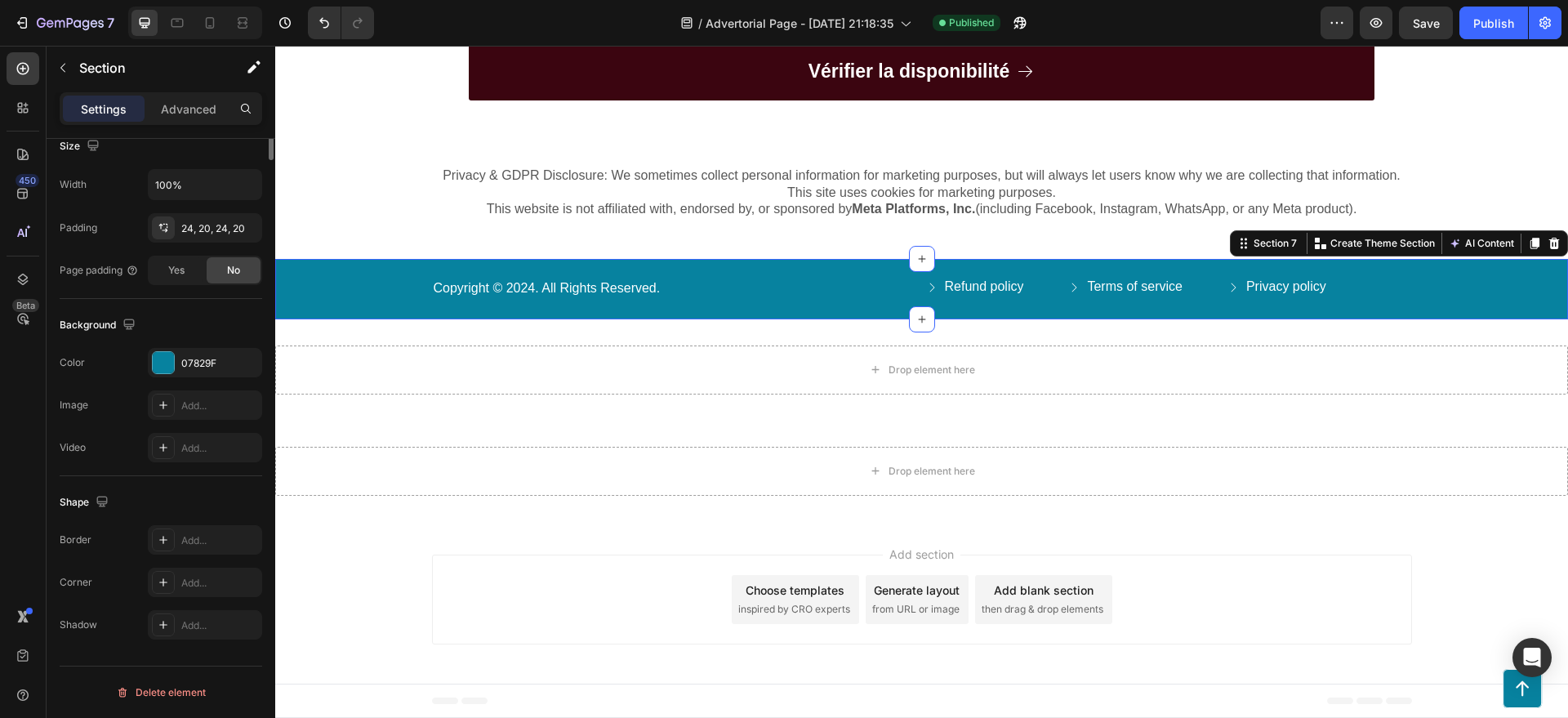
scroll to position [0, 0]
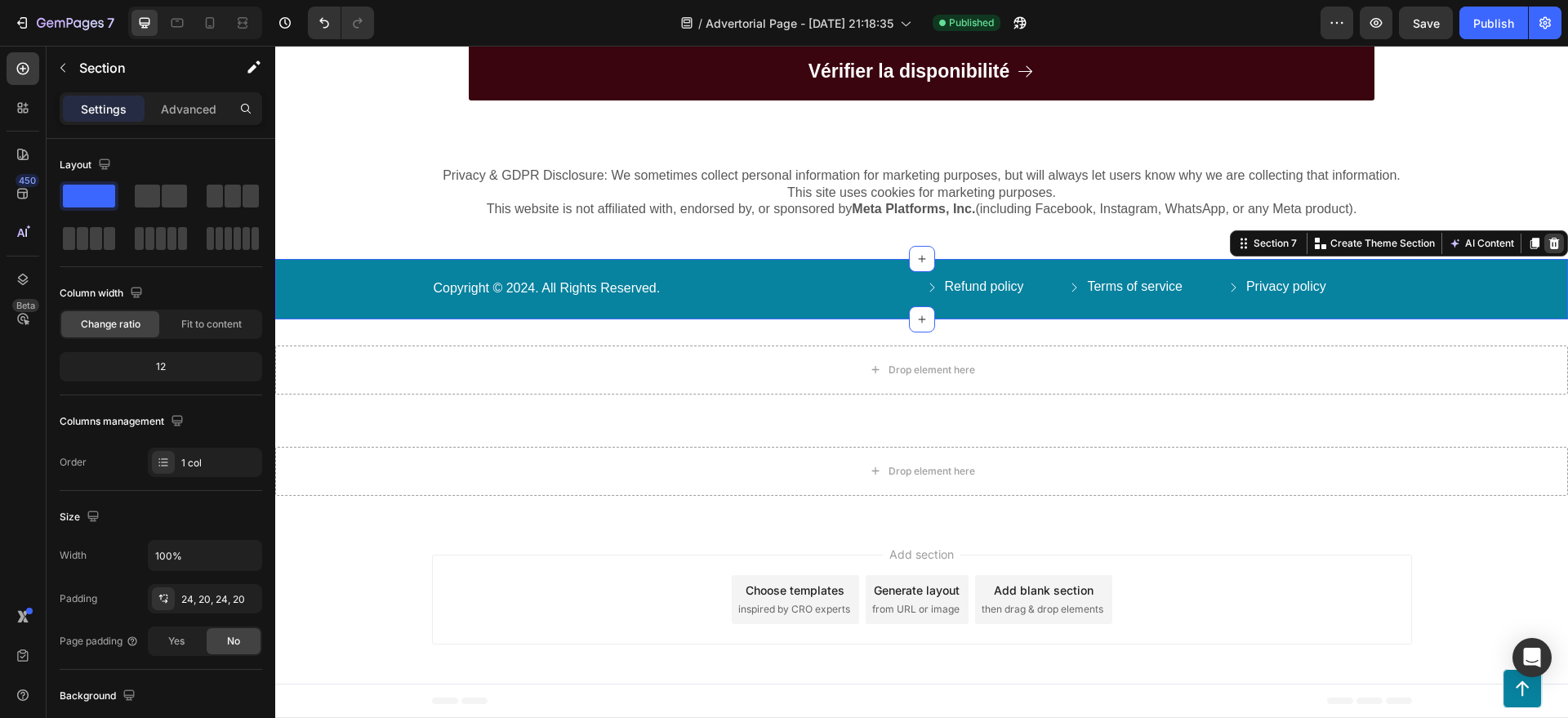
click at [1548, 245] on icon at bounding box center [1554, 243] width 13 height 13
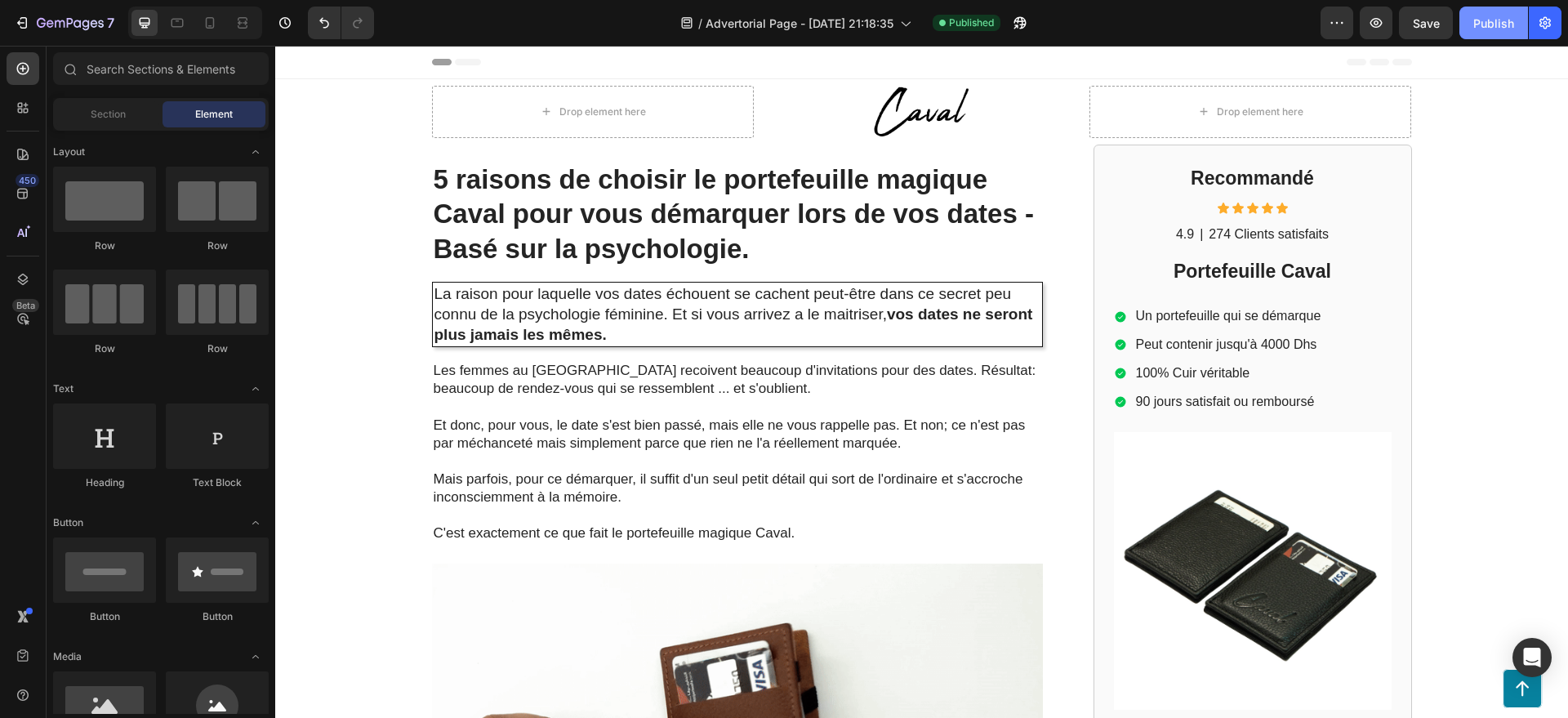
click at [1509, 17] on div "Publish" at bounding box center [1493, 23] width 41 height 17
